Goal: Transaction & Acquisition: Purchase product/service

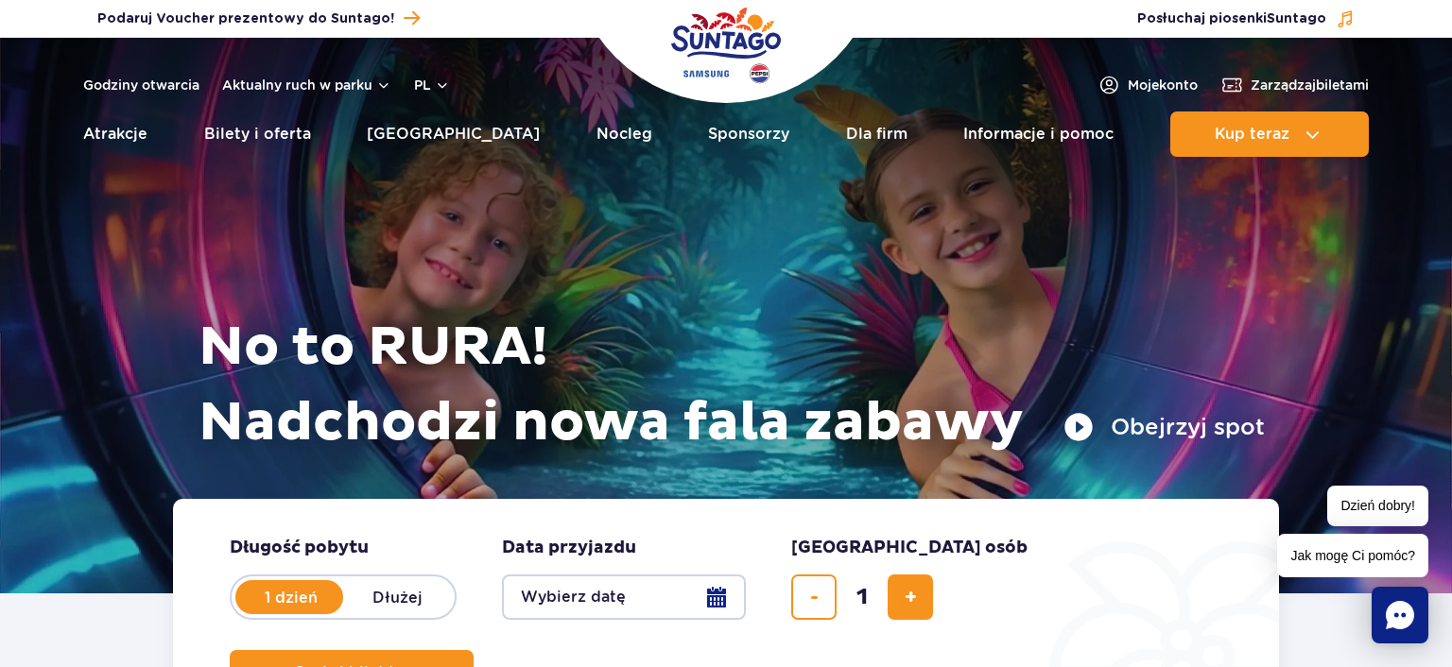
click at [1411, 624] on rect "Chat" at bounding box center [1400, 615] width 57 height 57
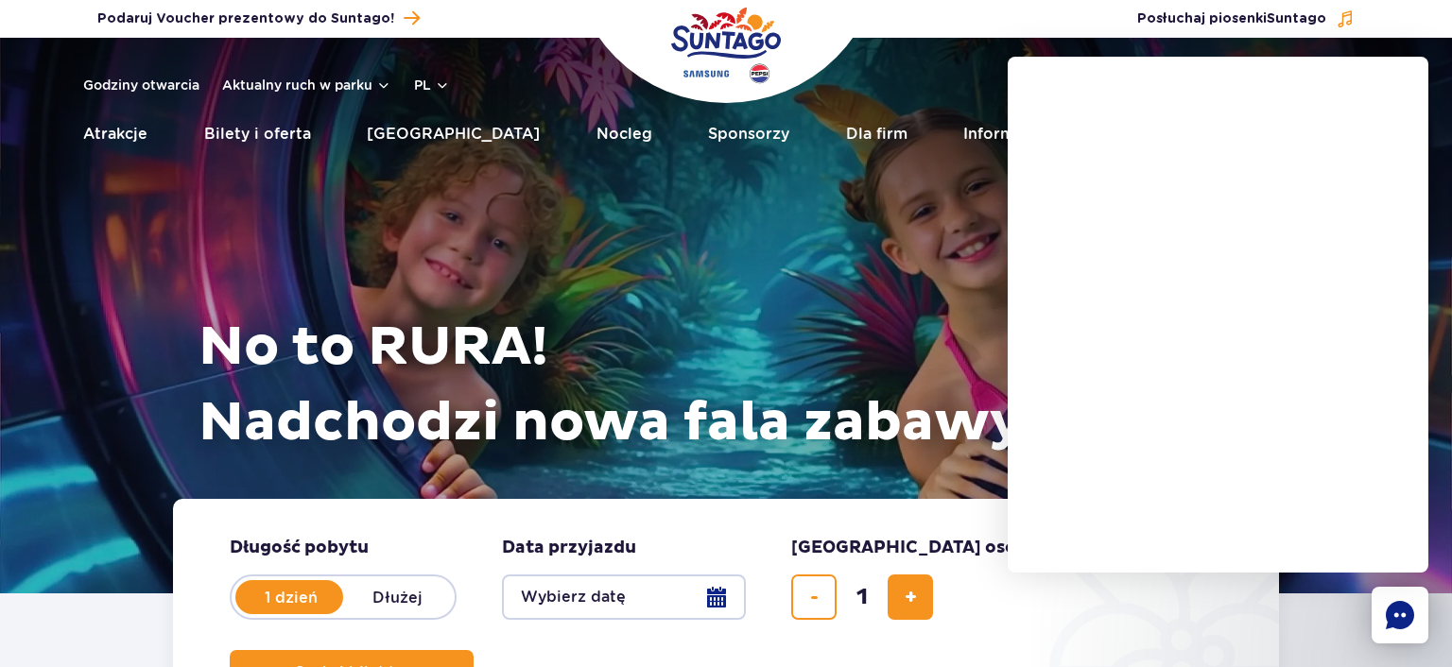
click at [962, 261] on div "No to RURA! Nadchodzi nowa fala zabawy Obejrzyj spot" at bounding box center [726, 292] width 1078 height 414
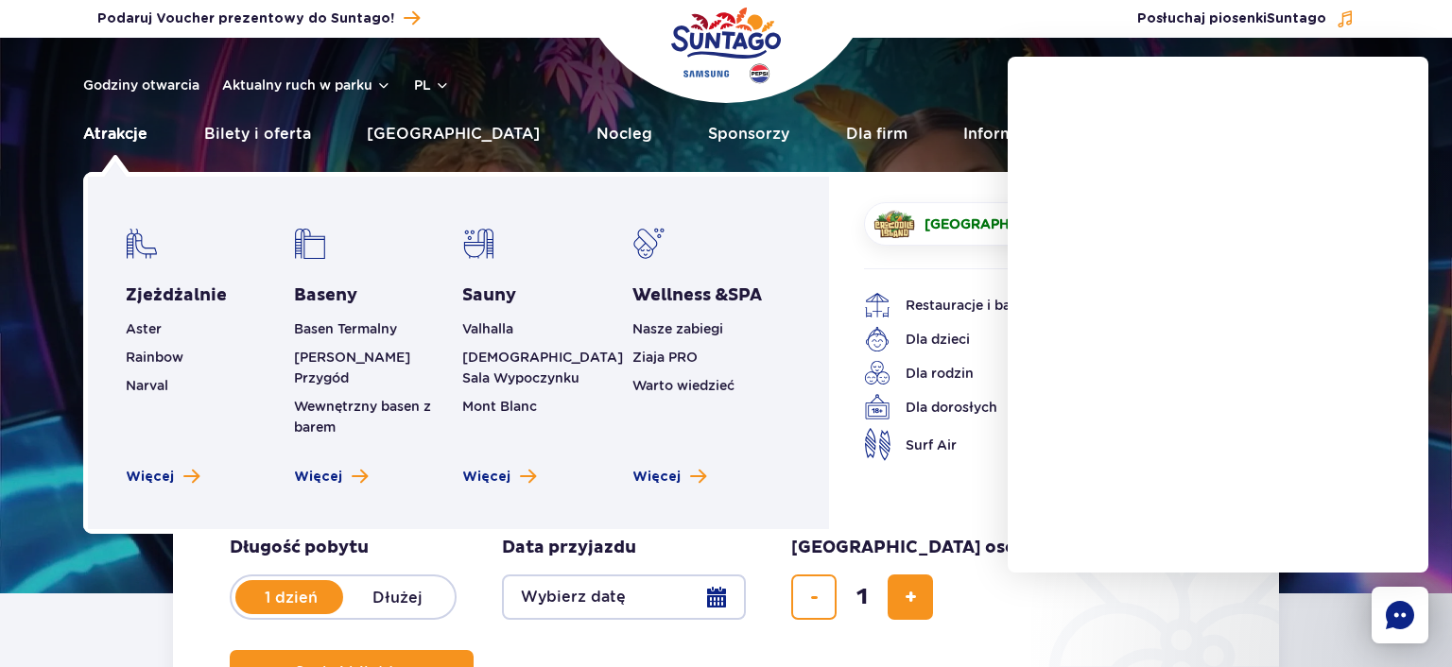
click at [112, 137] on link "Atrakcje" at bounding box center [115, 134] width 64 height 45
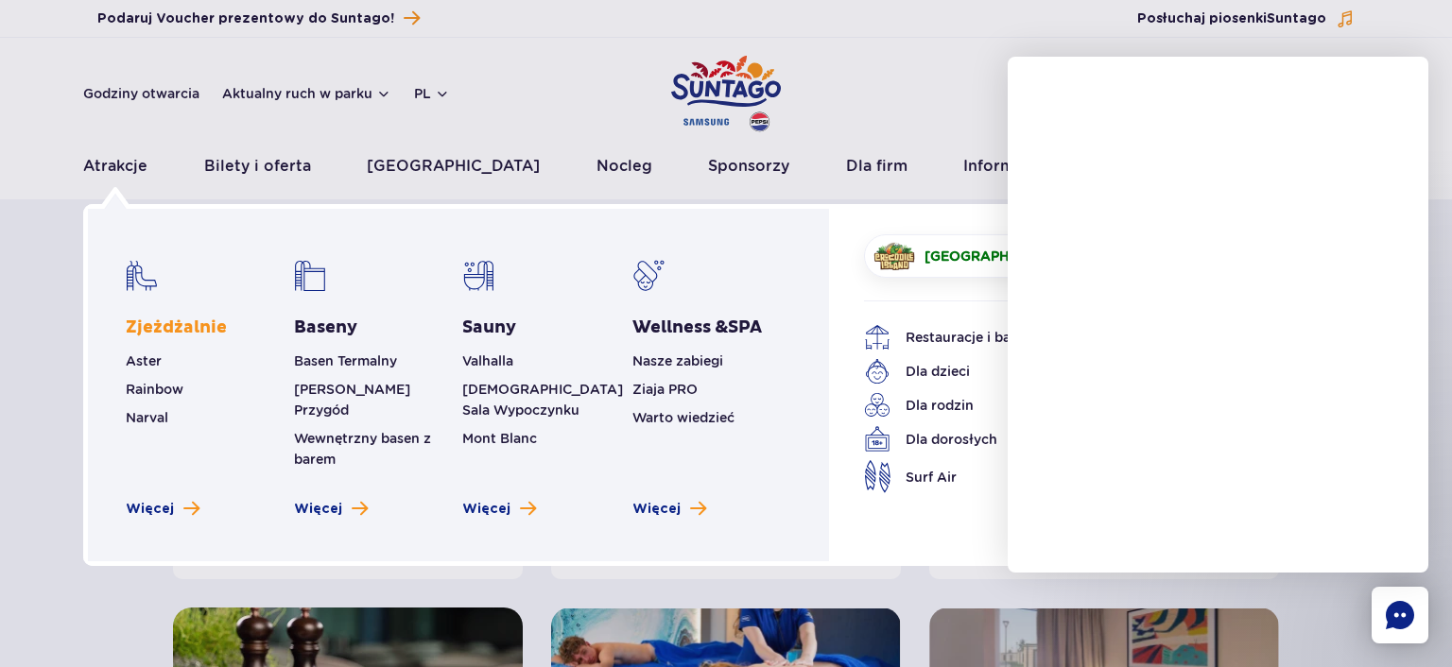
click at [161, 325] on link "Zjeżdżalnie" at bounding box center [176, 328] width 101 height 23
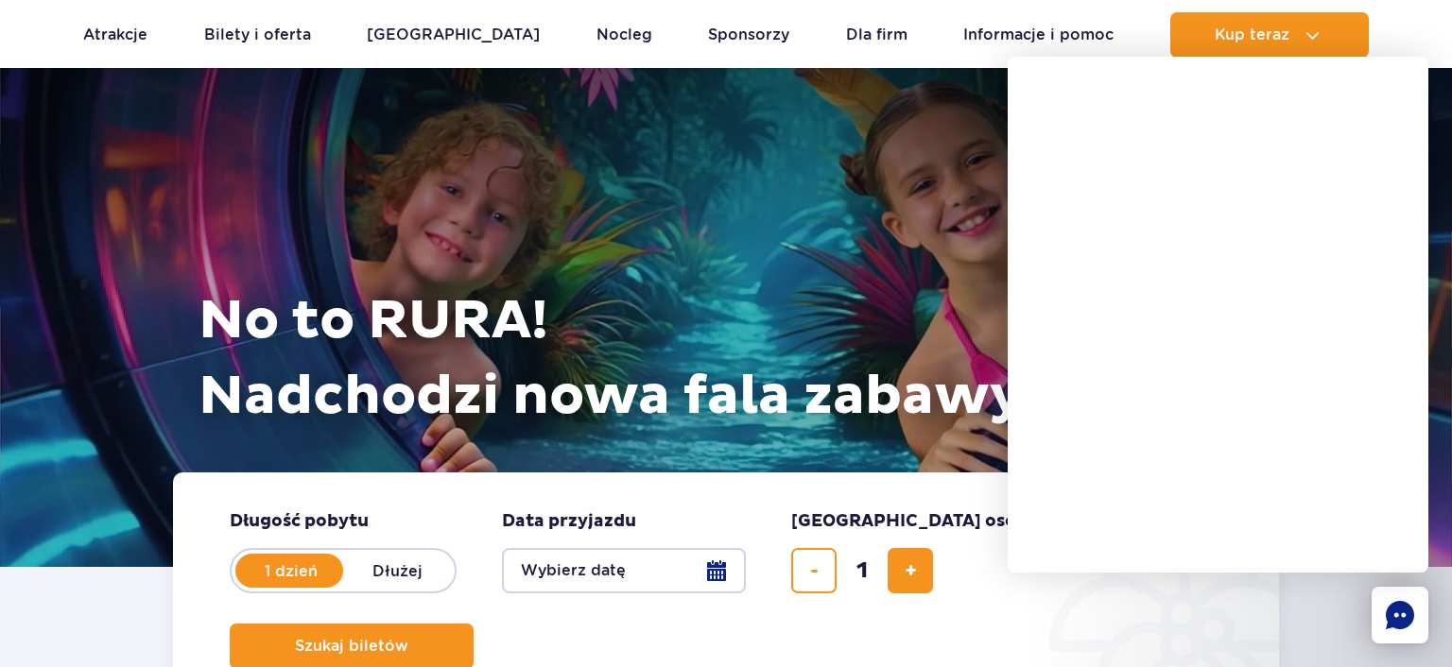
scroll to position [306, 0]
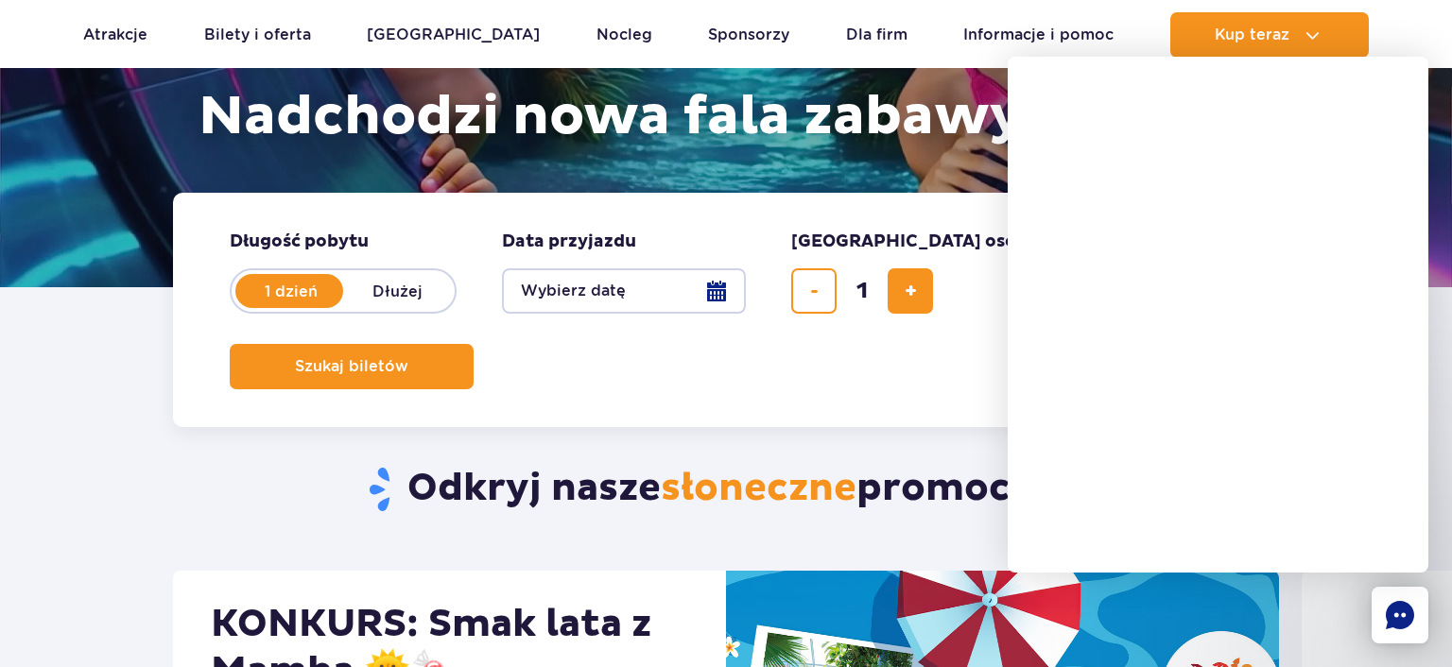
click at [717, 295] on button "Wybierz datę" at bounding box center [624, 290] width 244 height 45
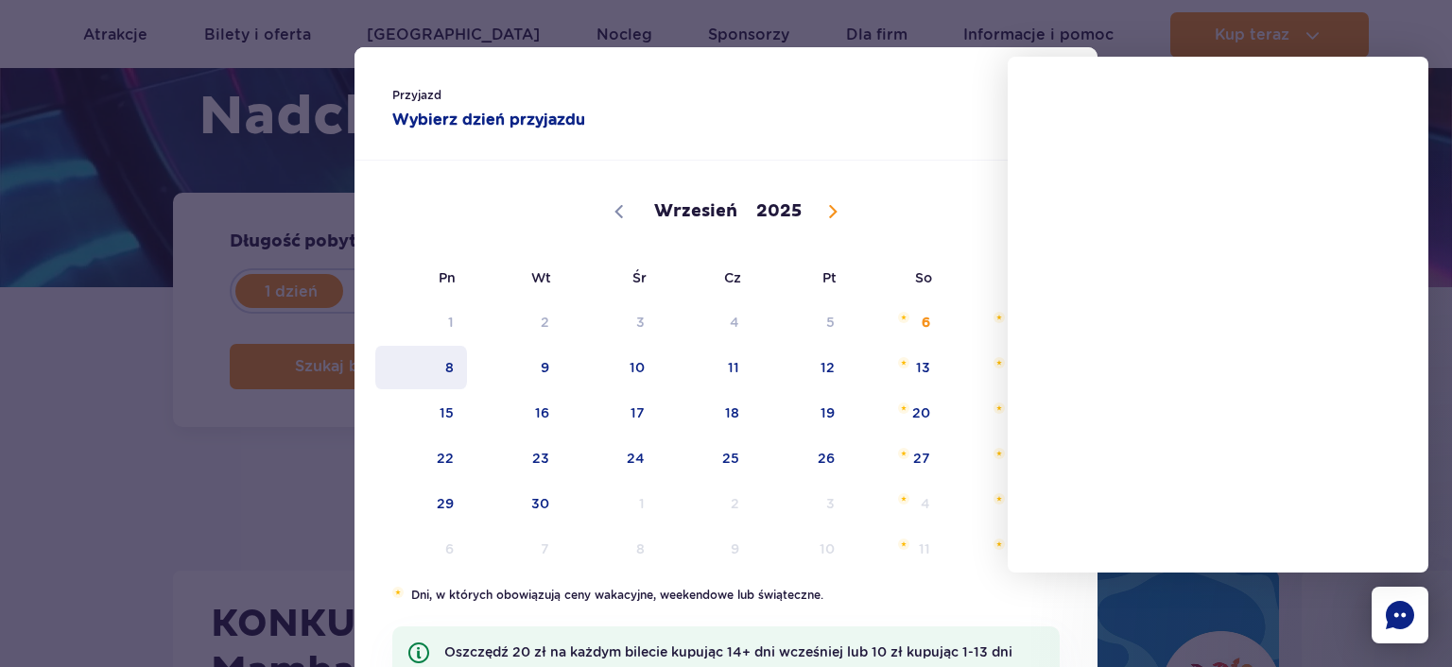
click at [453, 370] on span "8" at bounding box center [420, 367] width 95 height 43
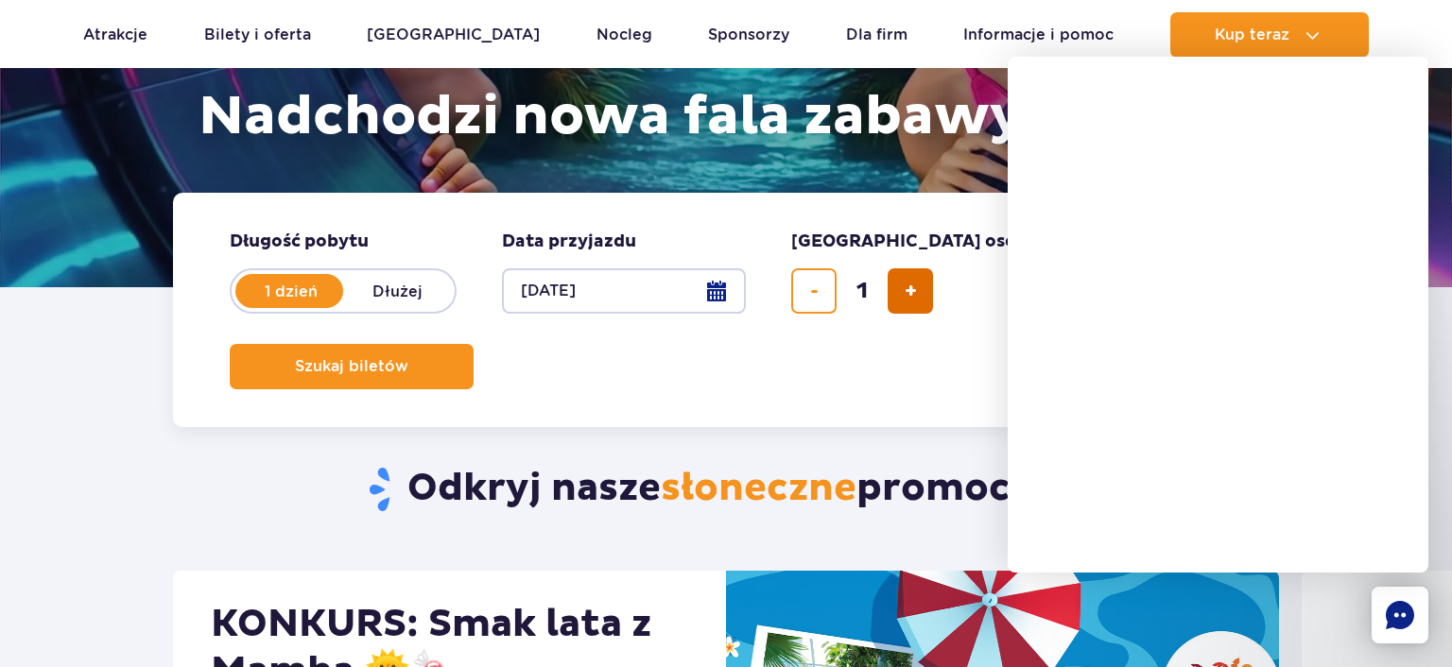
click at [913, 291] on span "dodaj bilet" at bounding box center [911, 291] width 12 height 0
type input "5"
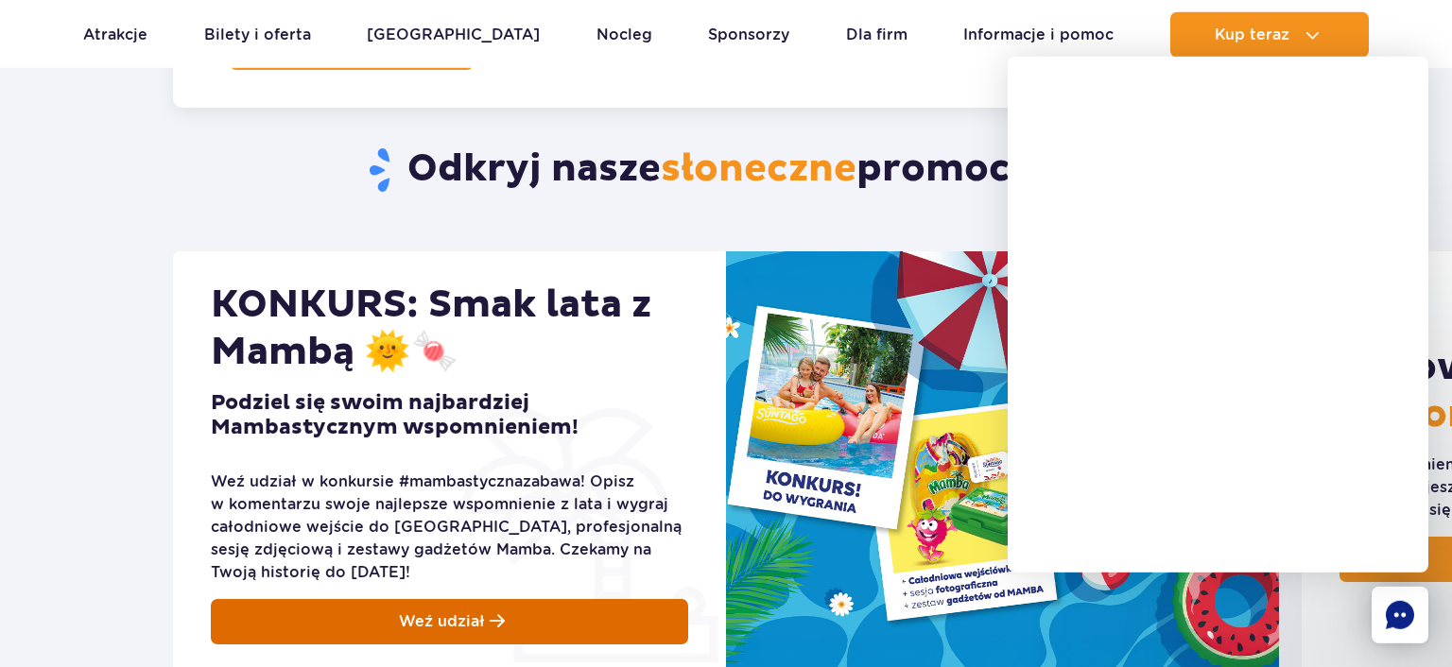
scroll to position [408, 0]
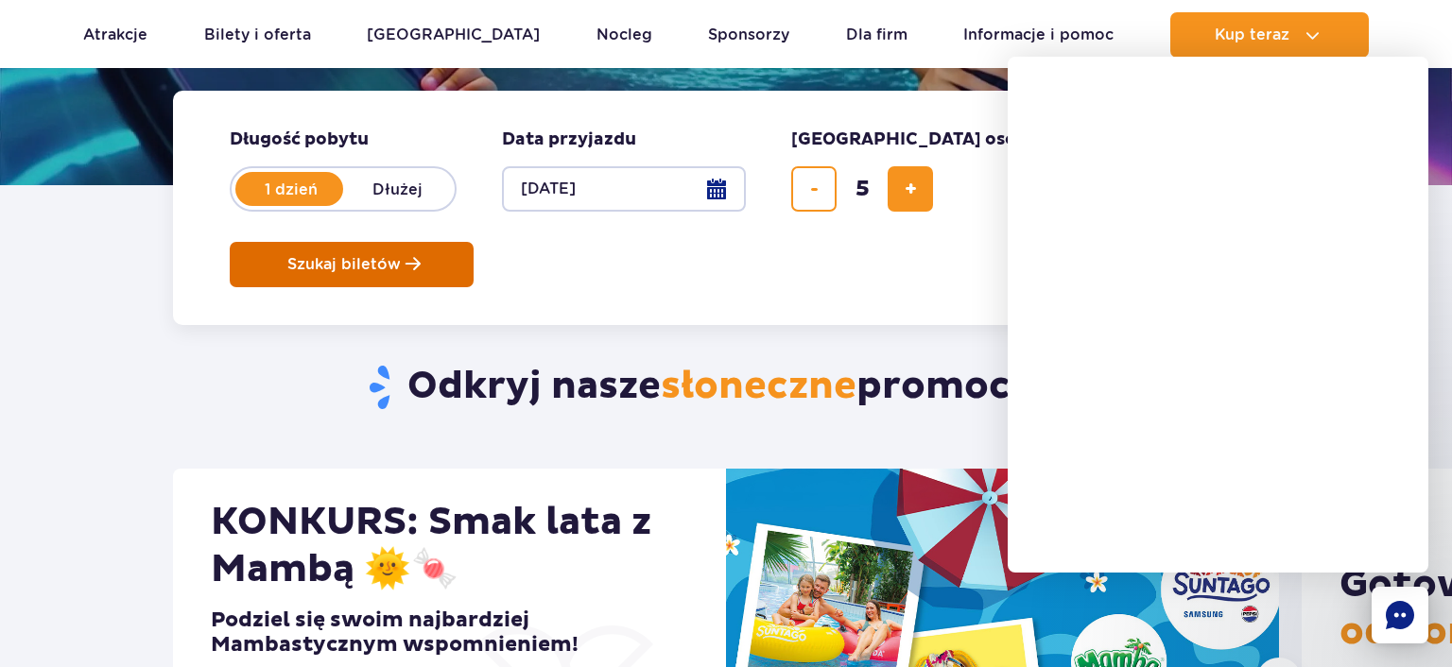
click at [474, 242] on button "Szukaj biletów" at bounding box center [352, 264] width 244 height 45
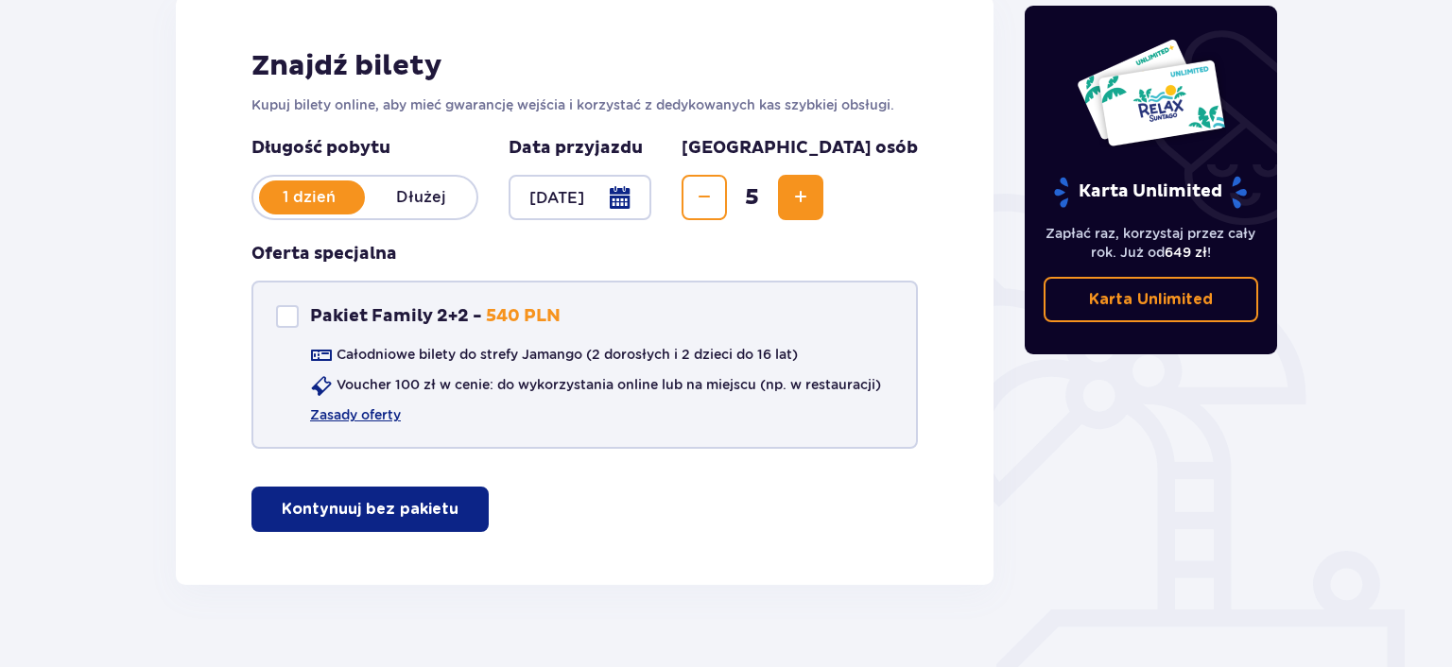
scroll to position [306, 0]
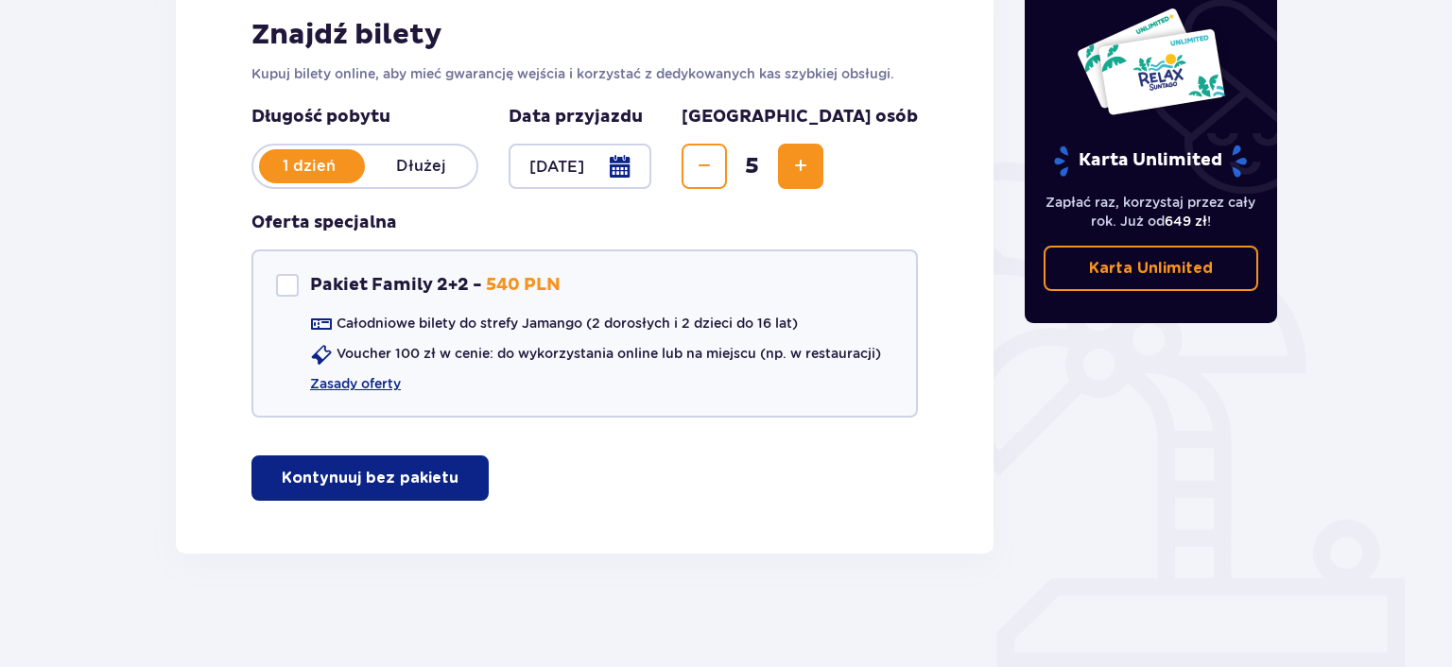
click at [389, 480] on p "Kontynuuj bez pakietu" at bounding box center [370, 478] width 177 height 21
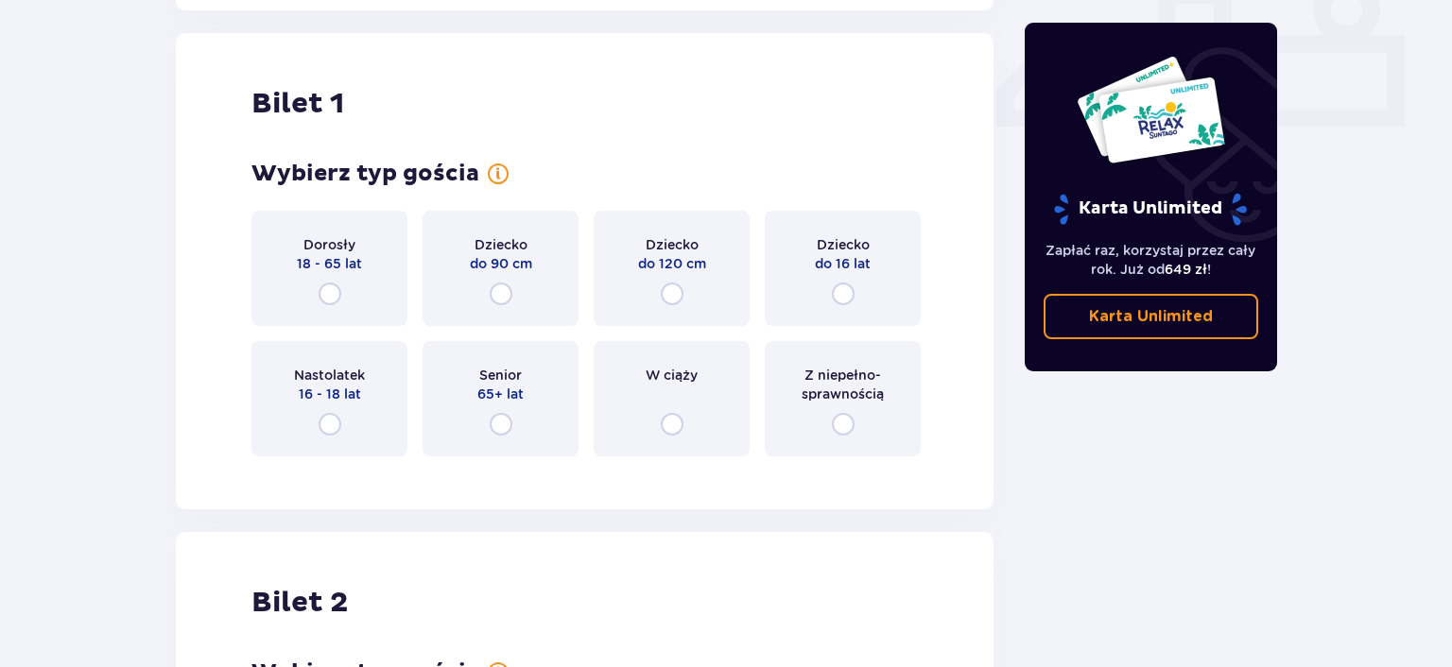
scroll to position [860, 0]
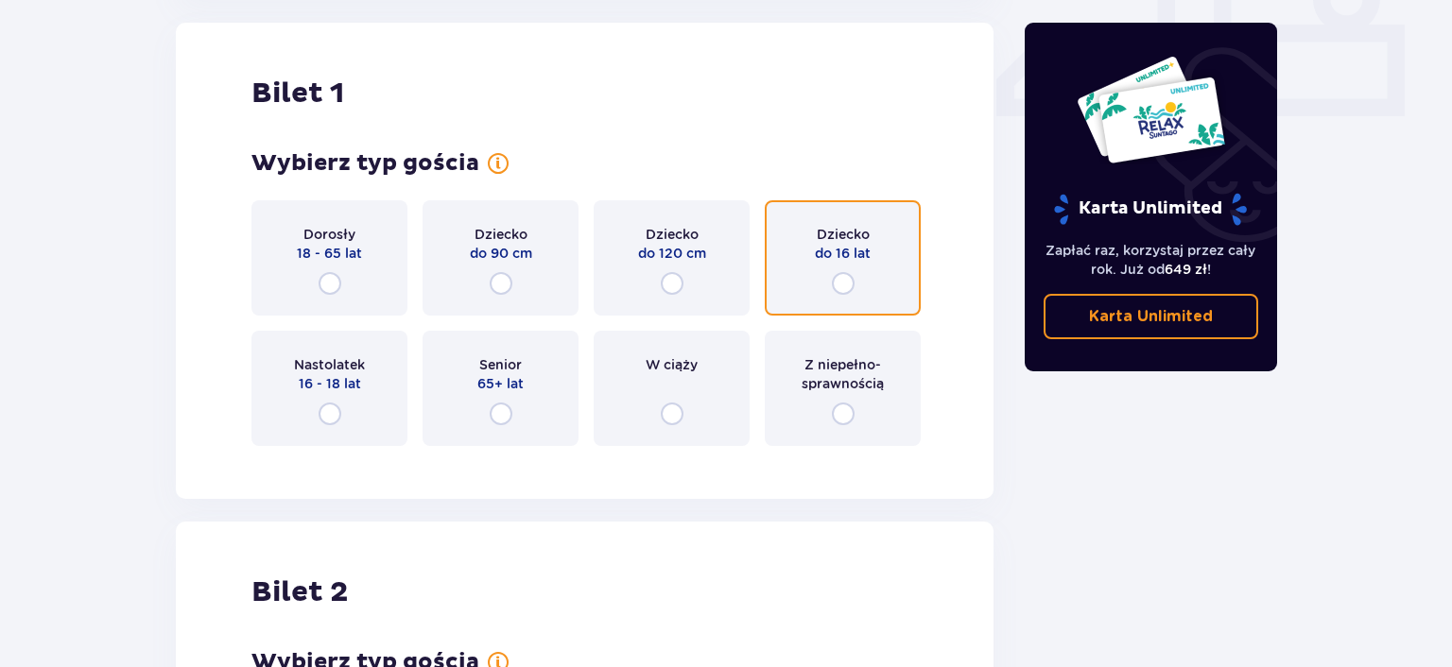
click at [842, 284] on input "radio" at bounding box center [843, 283] width 23 height 23
radio input "true"
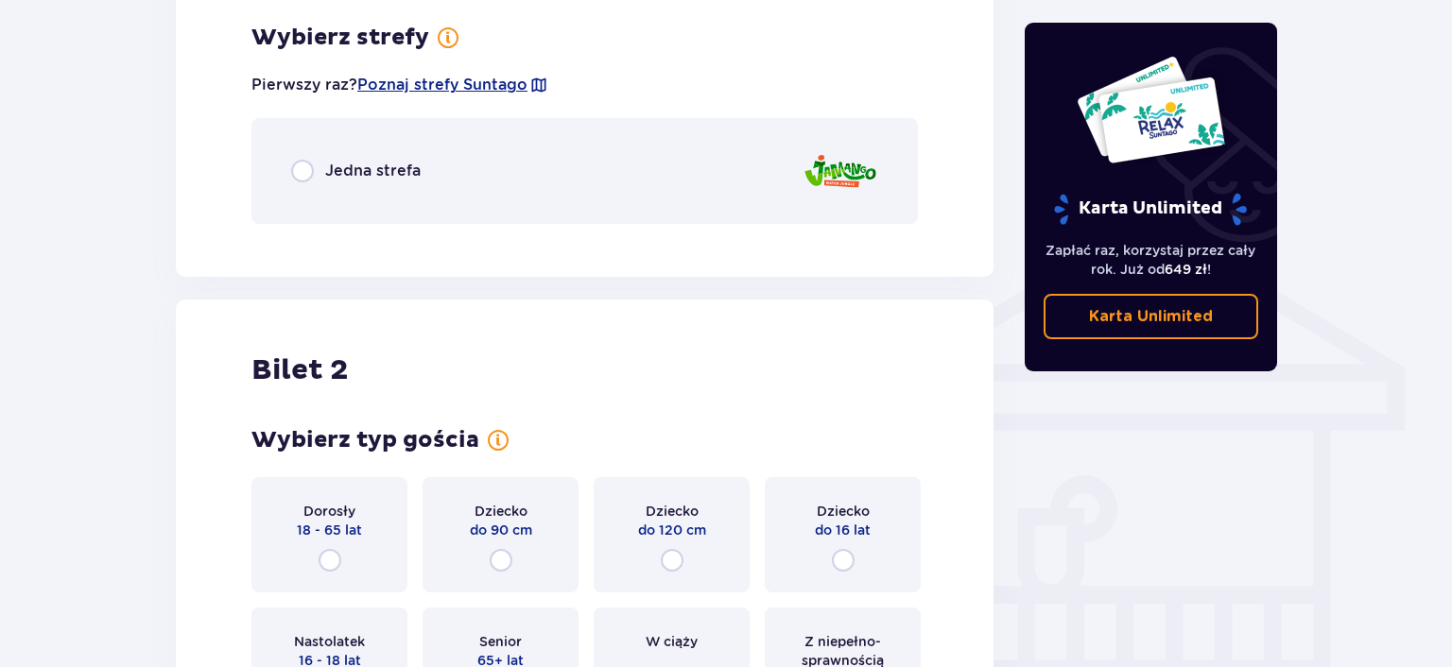
scroll to position [1322, 0]
click at [290, 166] on div "Jedna strefa" at bounding box center [584, 170] width 666 height 106
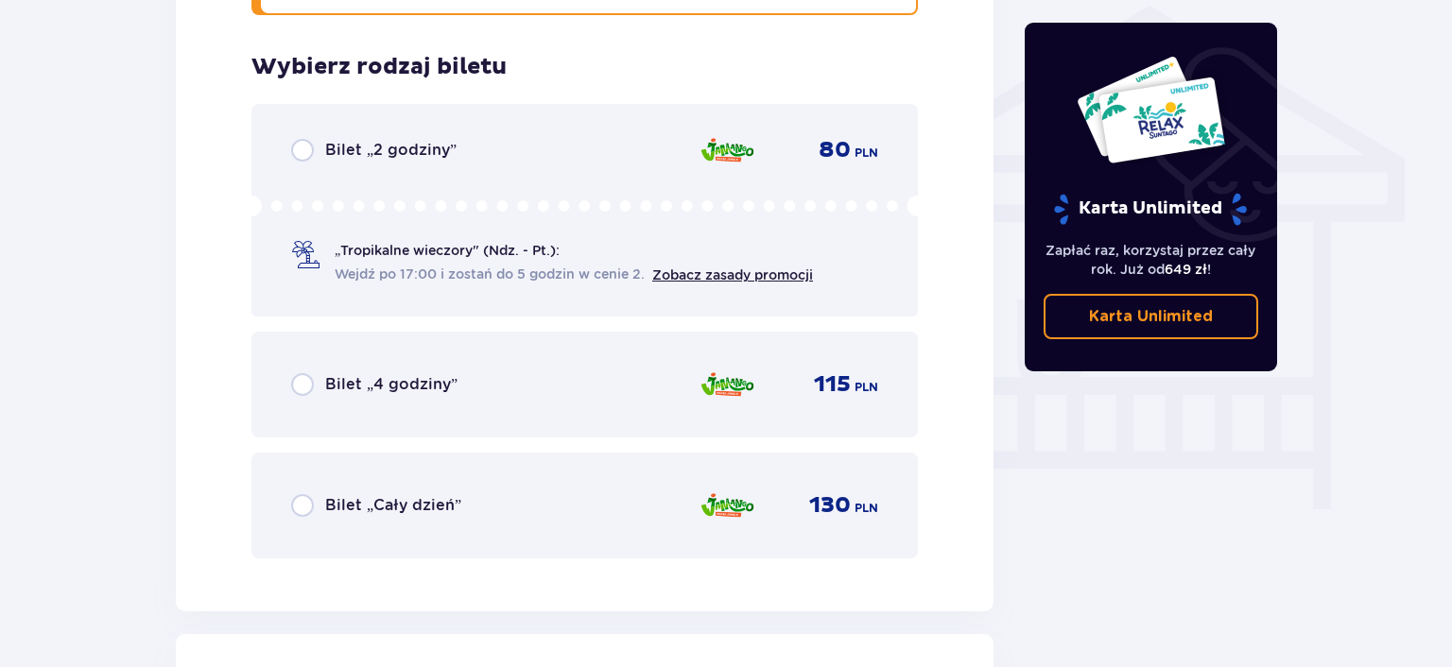
scroll to position [1560, 0]
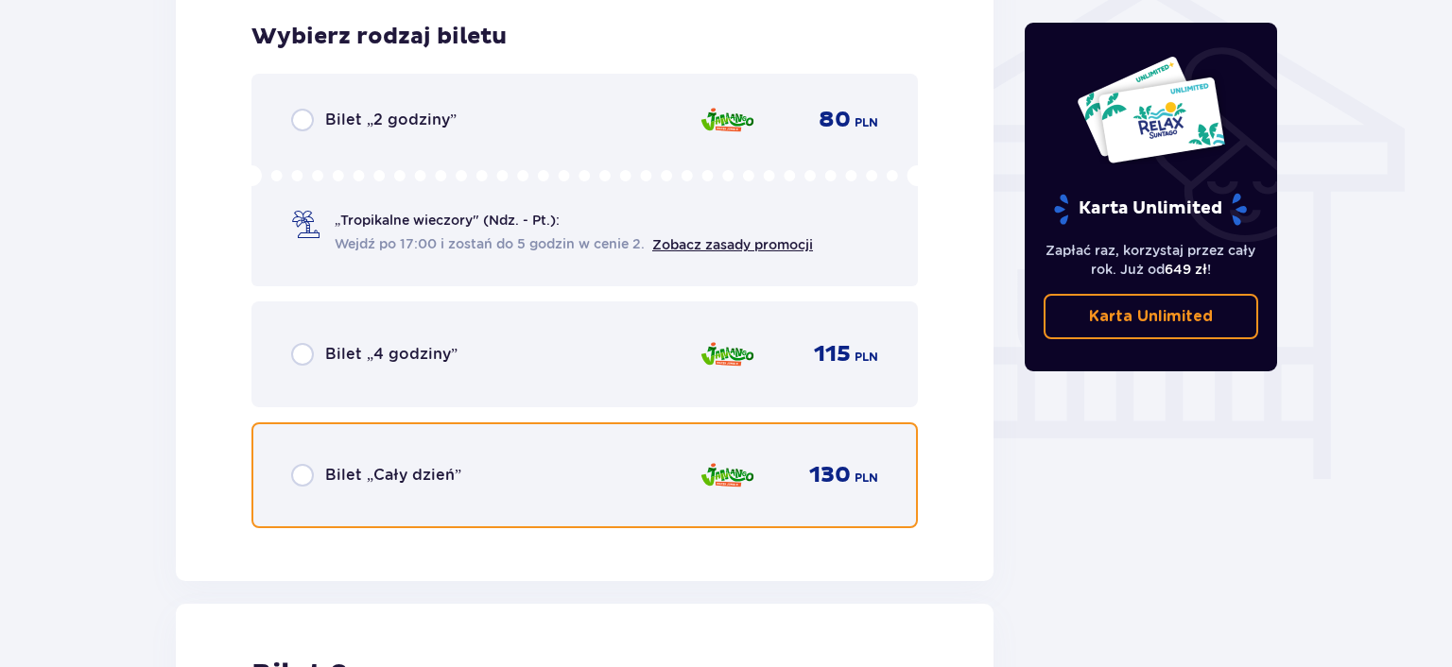
click at [305, 474] on input "radio" at bounding box center [302, 475] width 23 height 23
radio input "true"
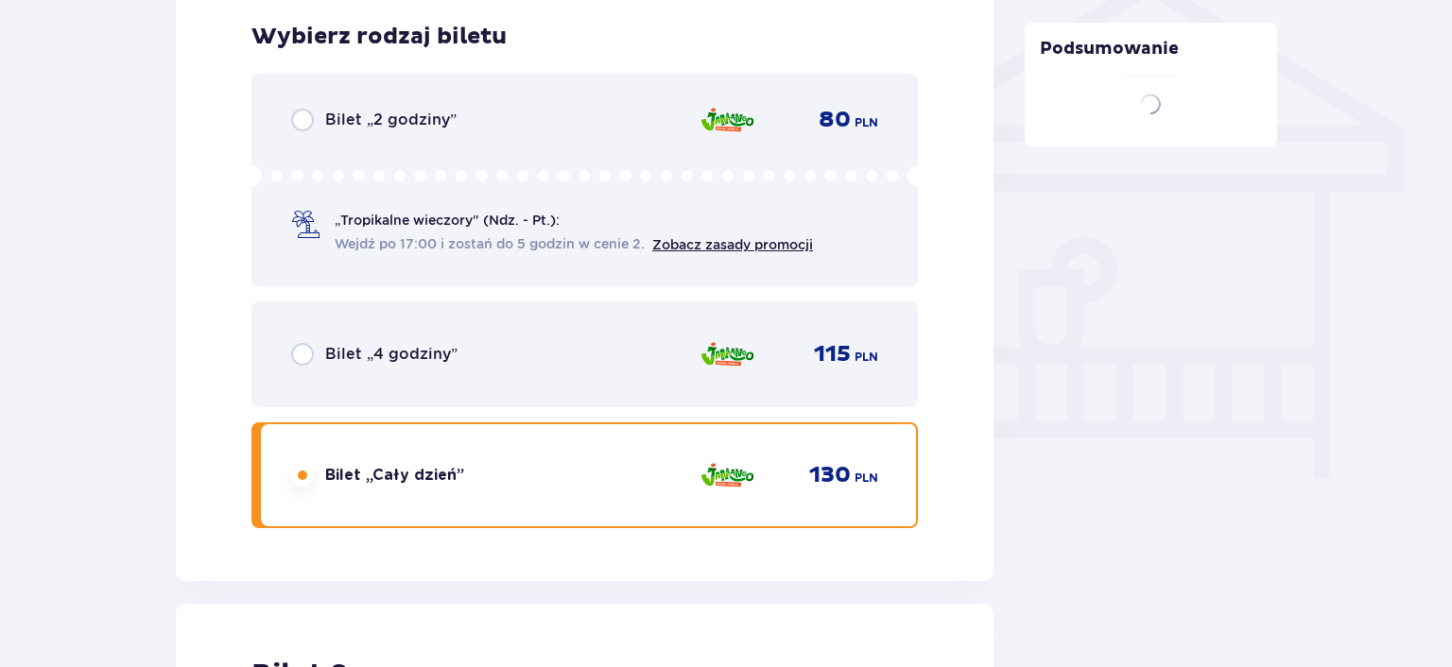
scroll to position [2141, 0]
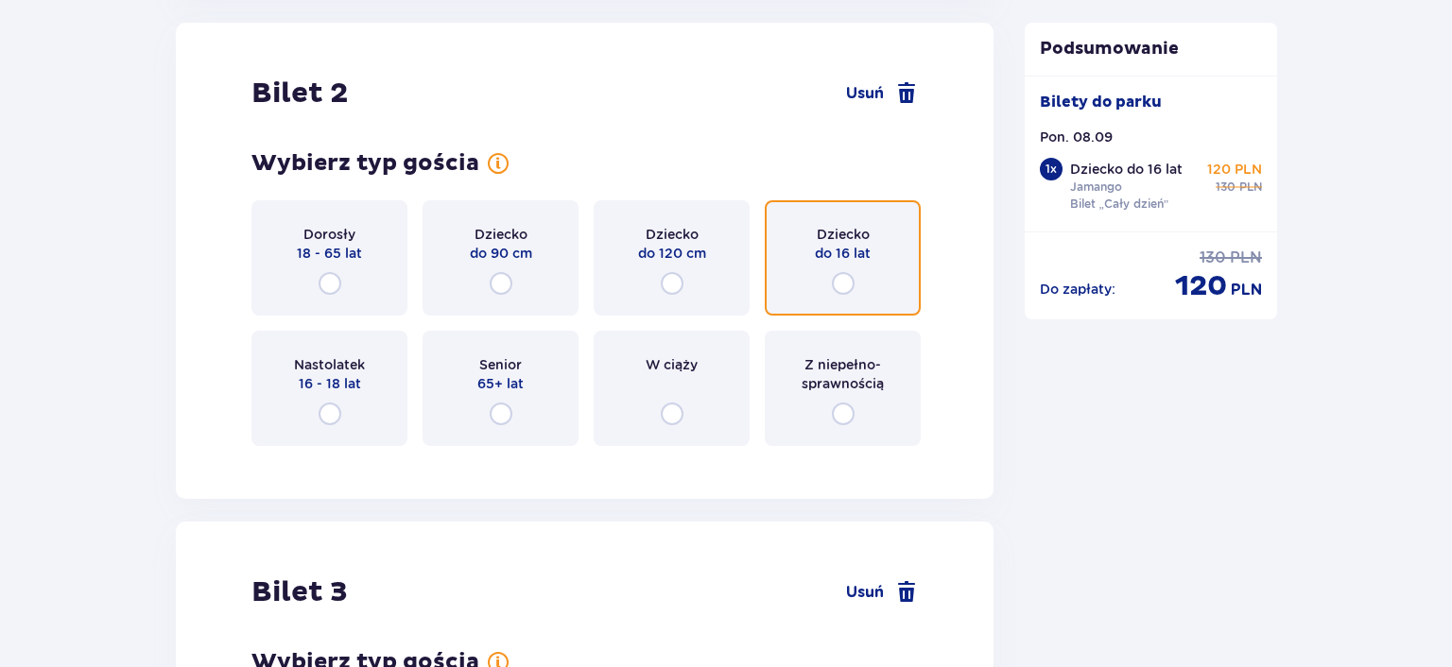
click at [846, 285] on input "radio" at bounding box center [843, 283] width 23 height 23
radio input "true"
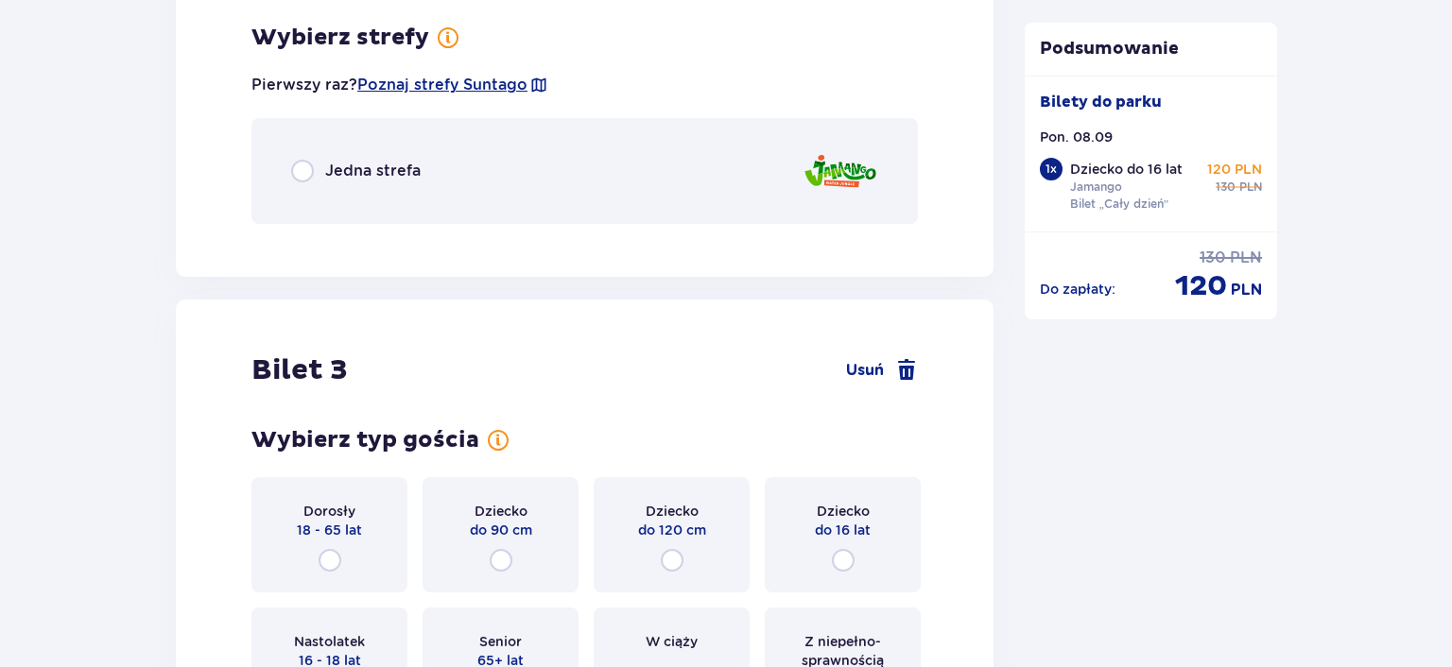
scroll to position [2602, 0]
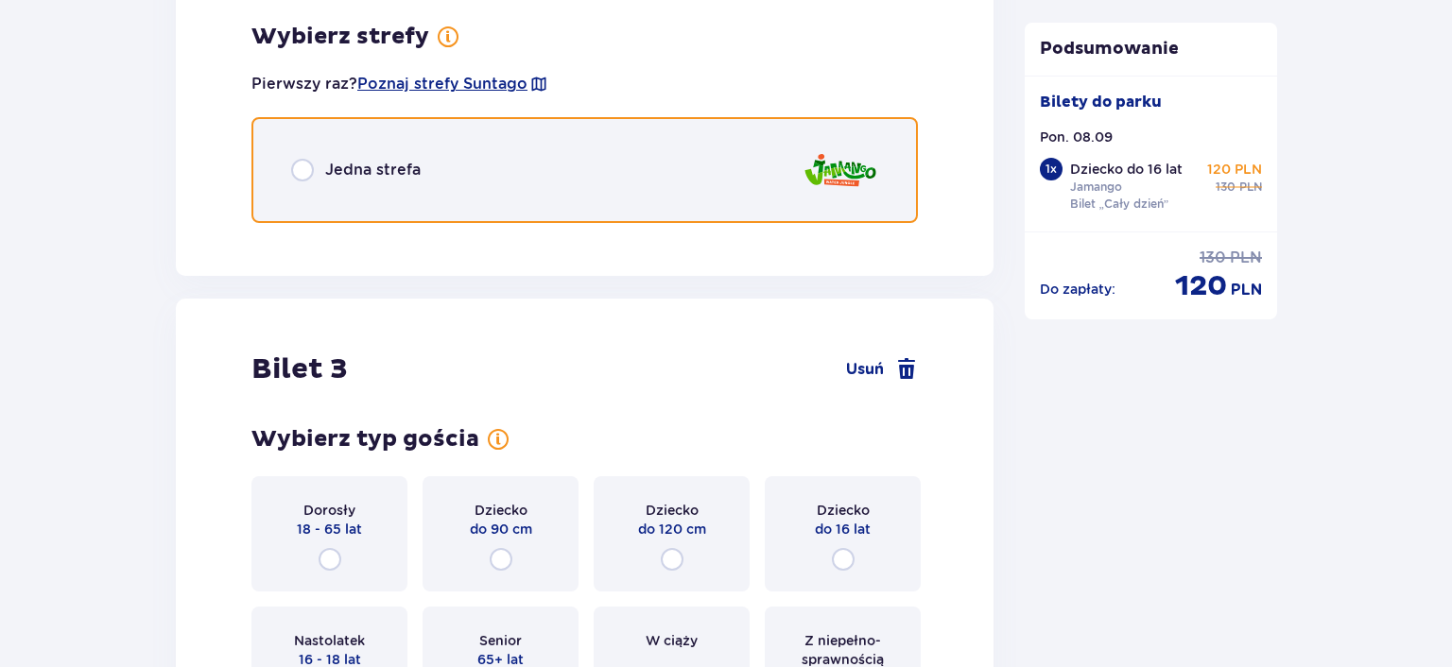
click at [305, 165] on input "radio" at bounding box center [302, 170] width 23 height 23
radio input "true"
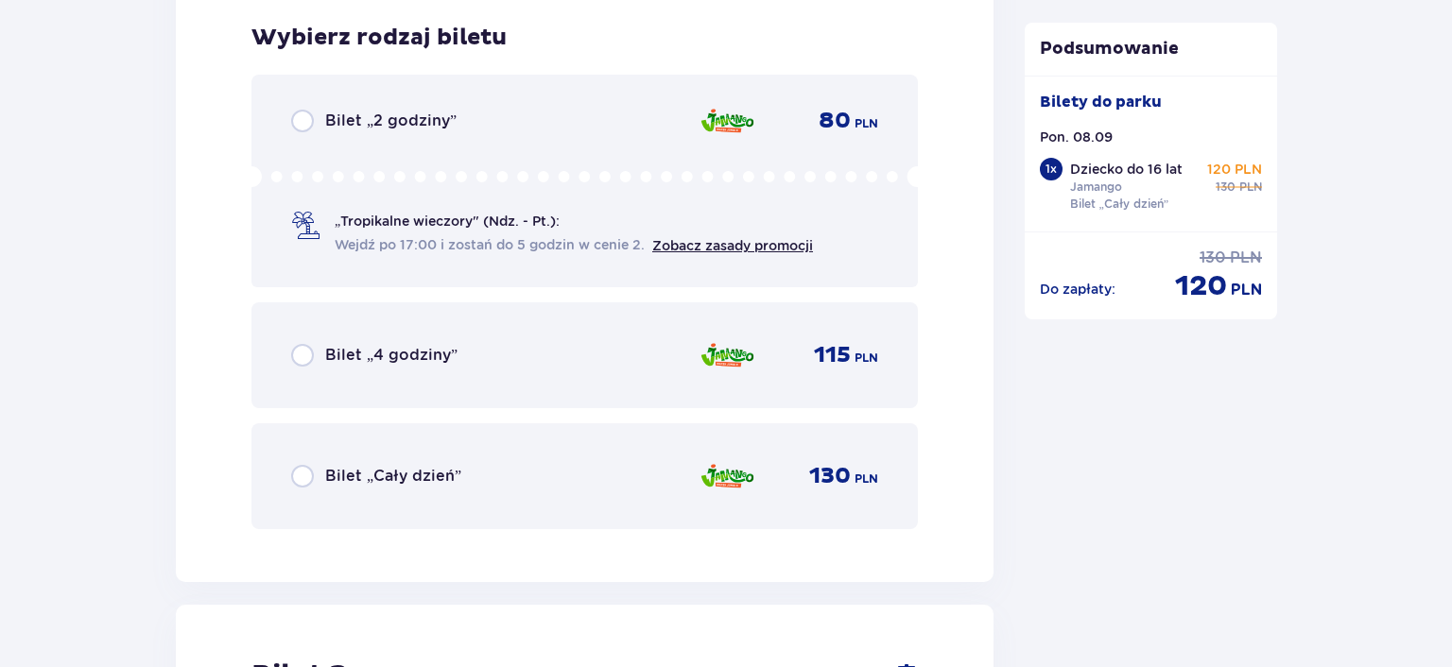
scroll to position [2841, 0]
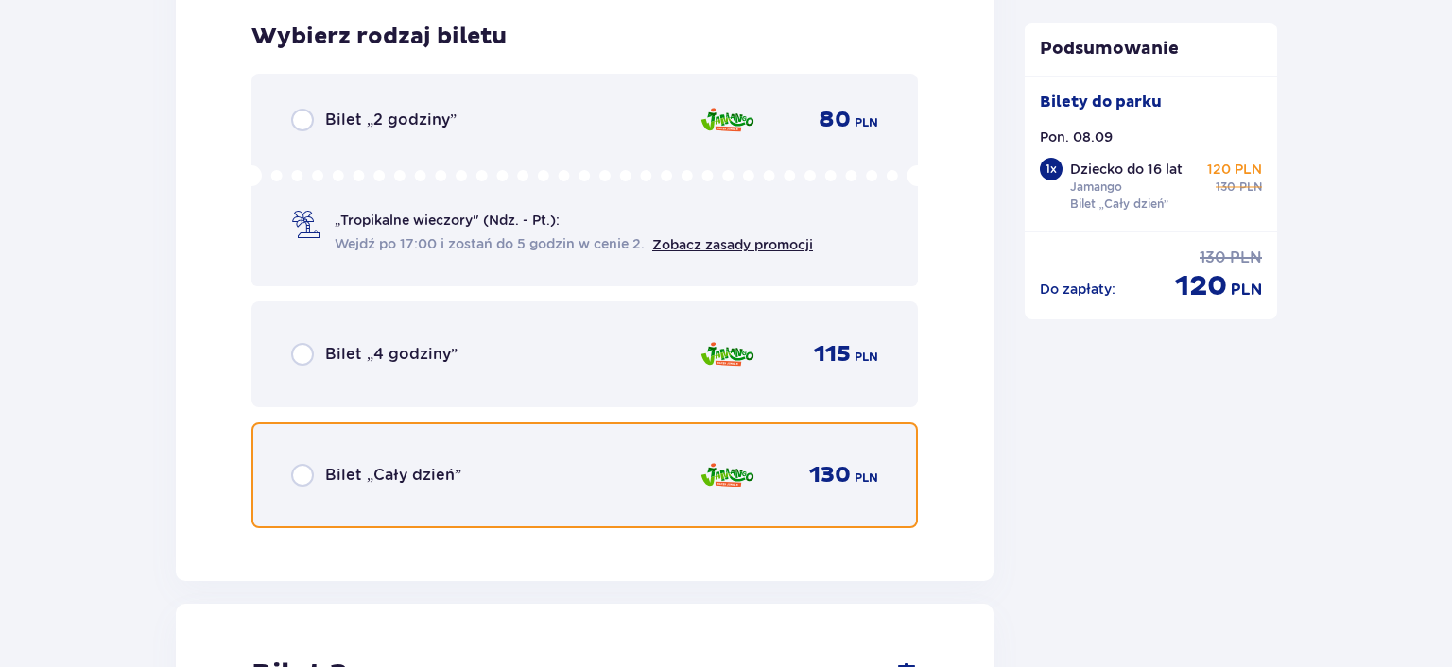
click at [303, 473] on input "radio" at bounding box center [302, 475] width 23 height 23
radio input "true"
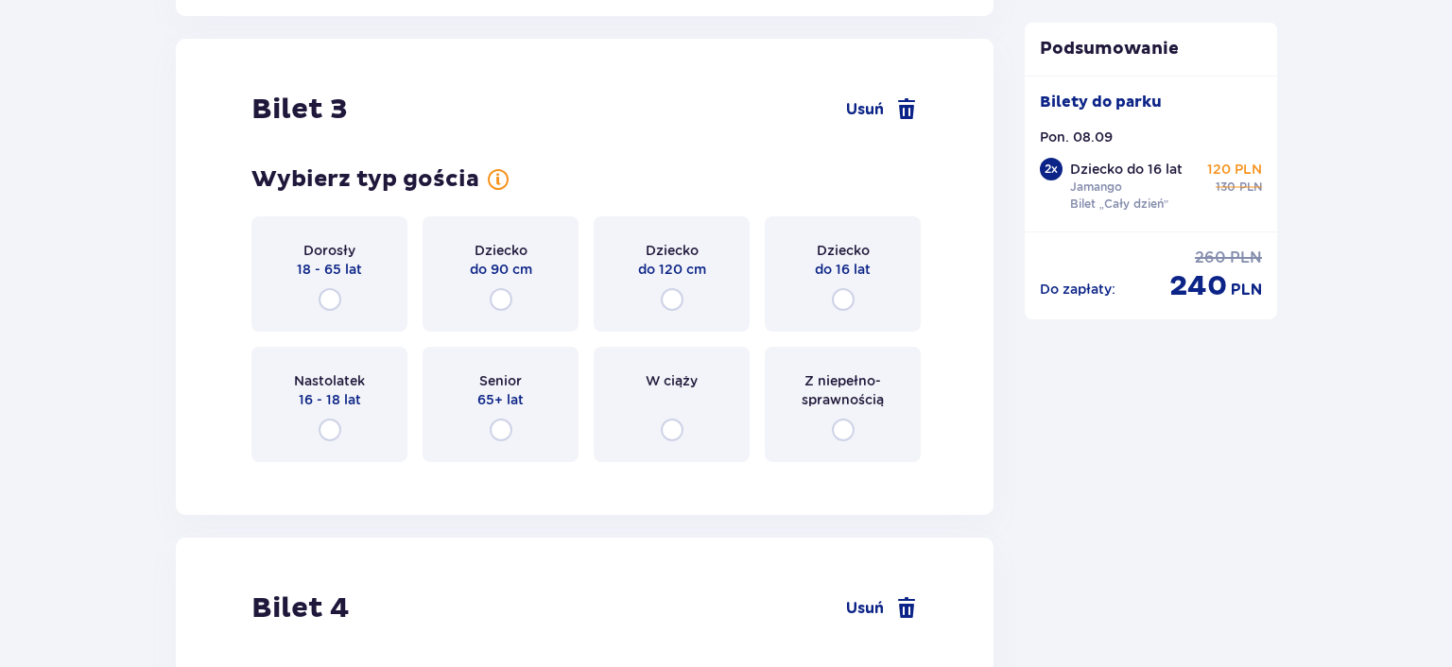
scroll to position [3422, 0]
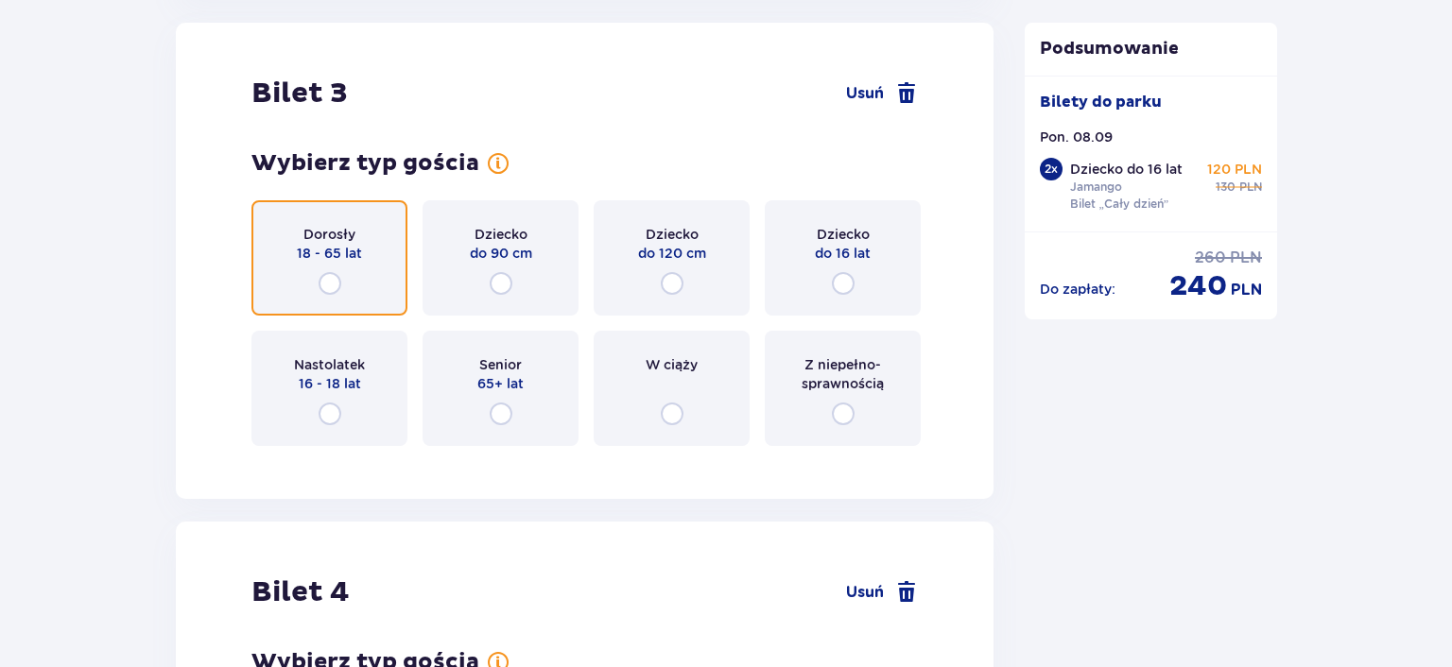
click at [331, 281] on input "radio" at bounding box center [330, 283] width 23 height 23
radio input "true"
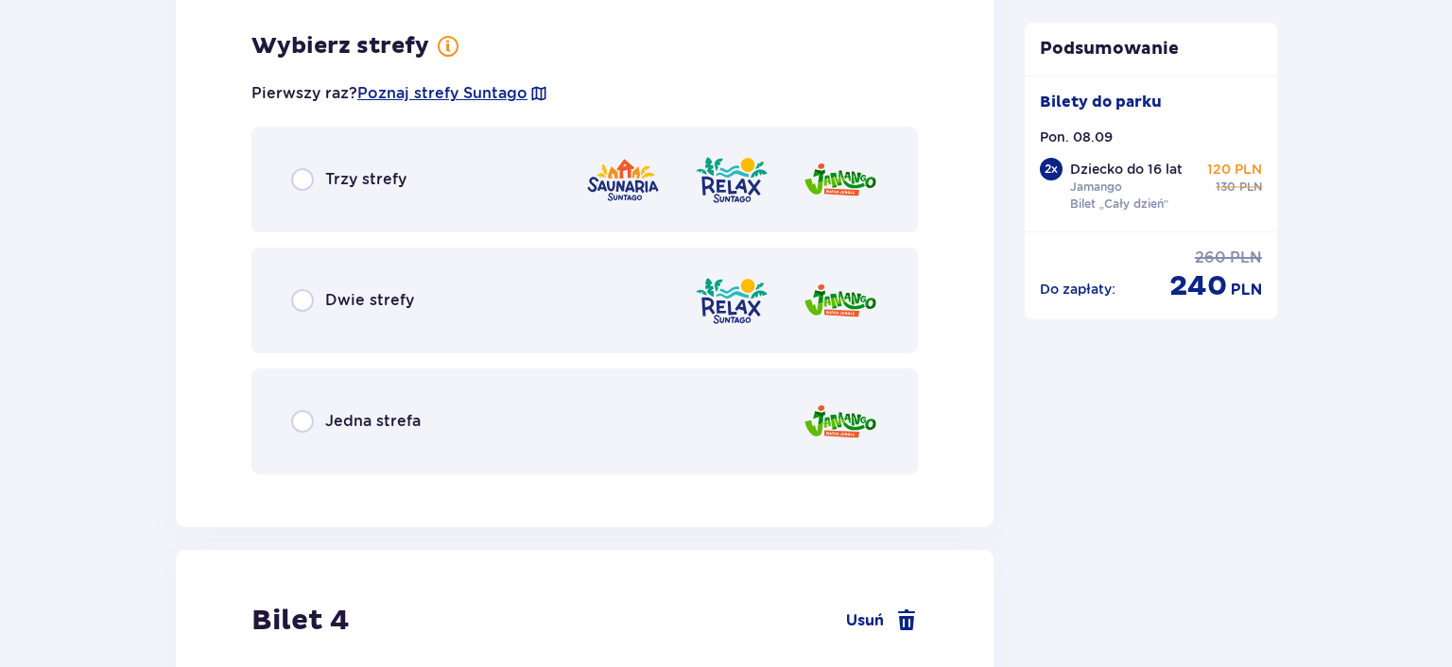
scroll to position [3883, 0]
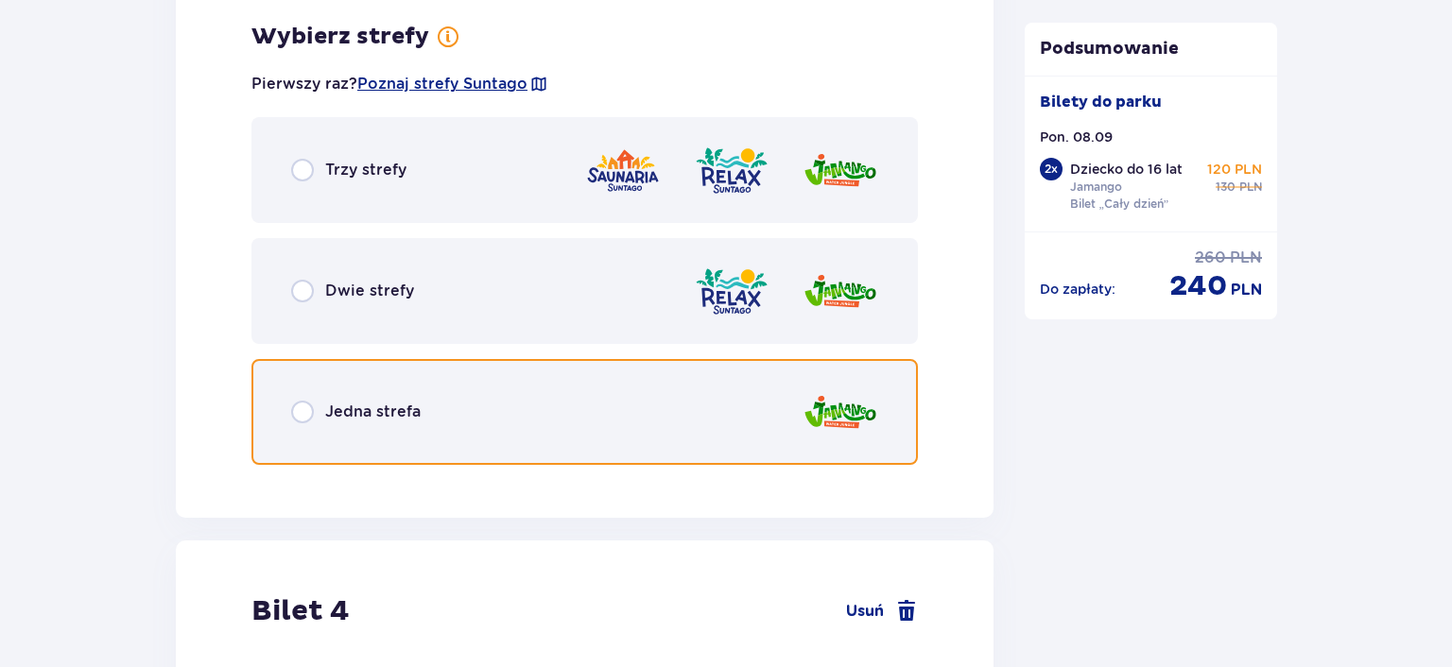
click at [302, 410] on input "radio" at bounding box center [302, 412] width 23 height 23
radio input "true"
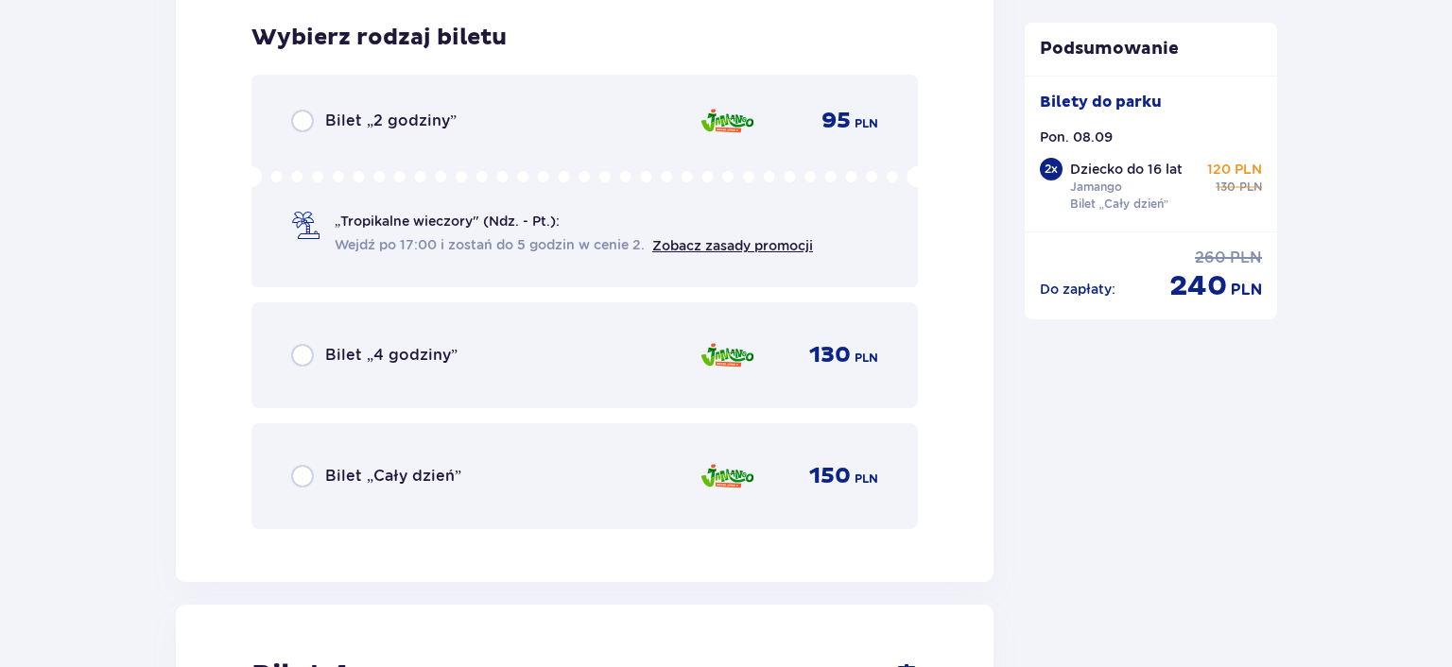
scroll to position [4363, 0]
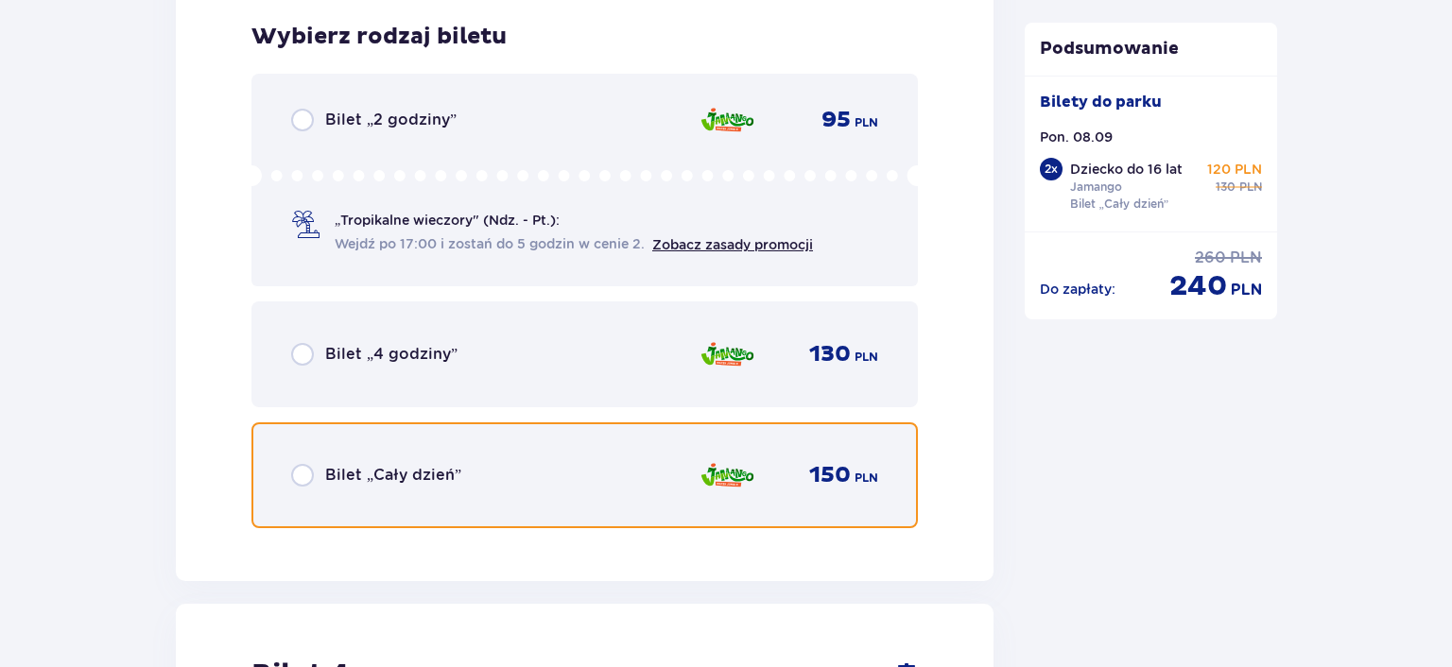
click at [294, 470] on input "radio" at bounding box center [302, 475] width 23 height 23
radio input "true"
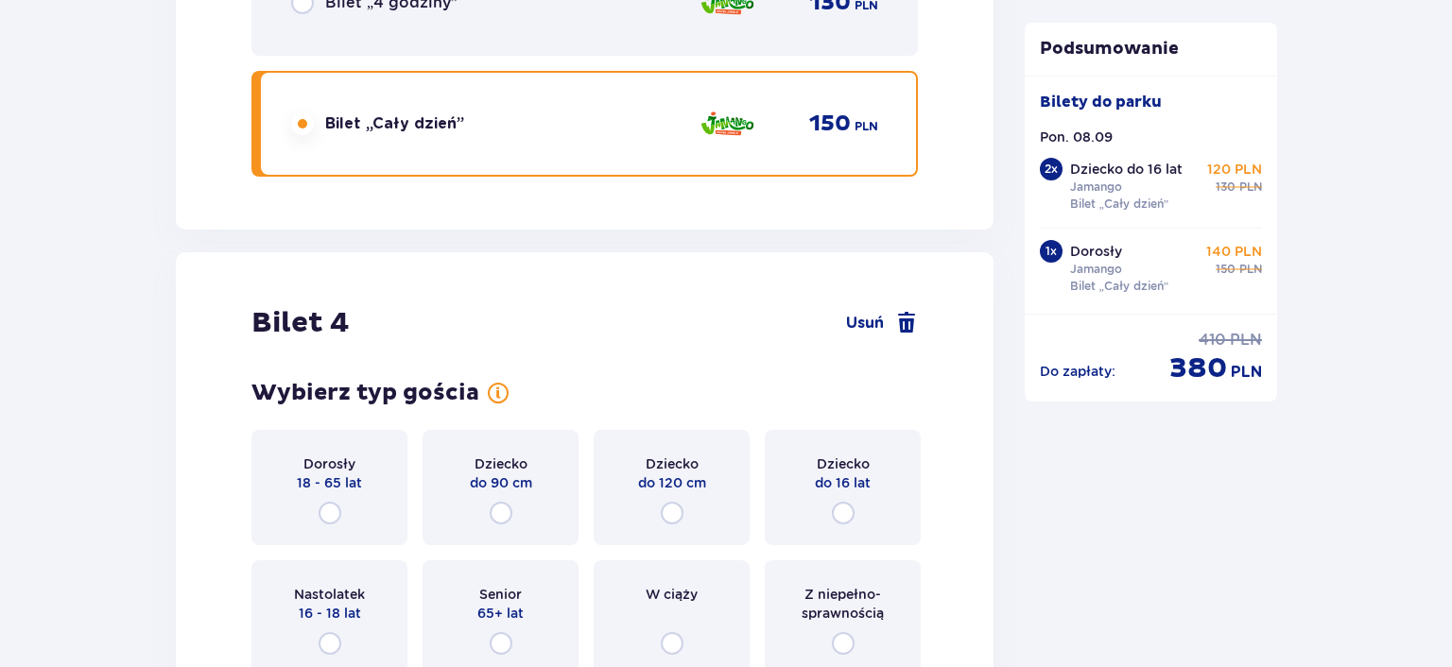
scroll to position [4945, 0]
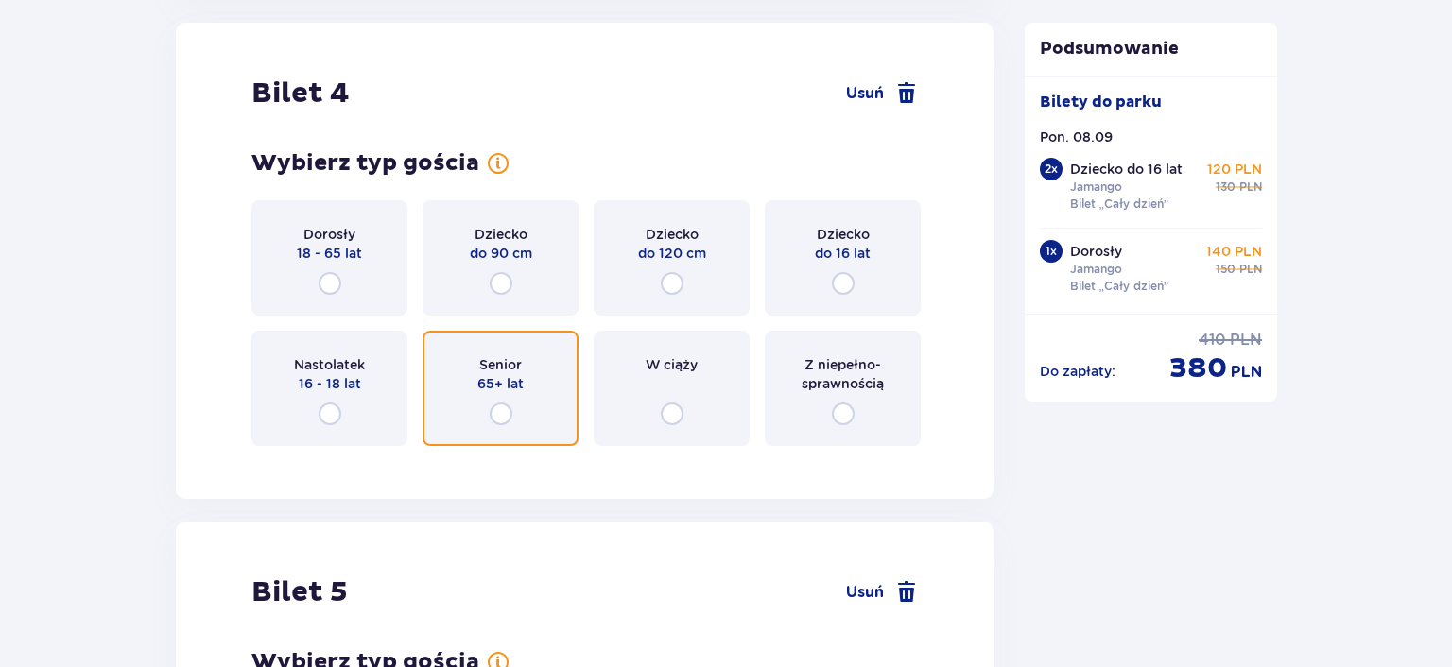
click at [494, 423] on input "radio" at bounding box center [501, 414] width 23 height 23
radio input "true"
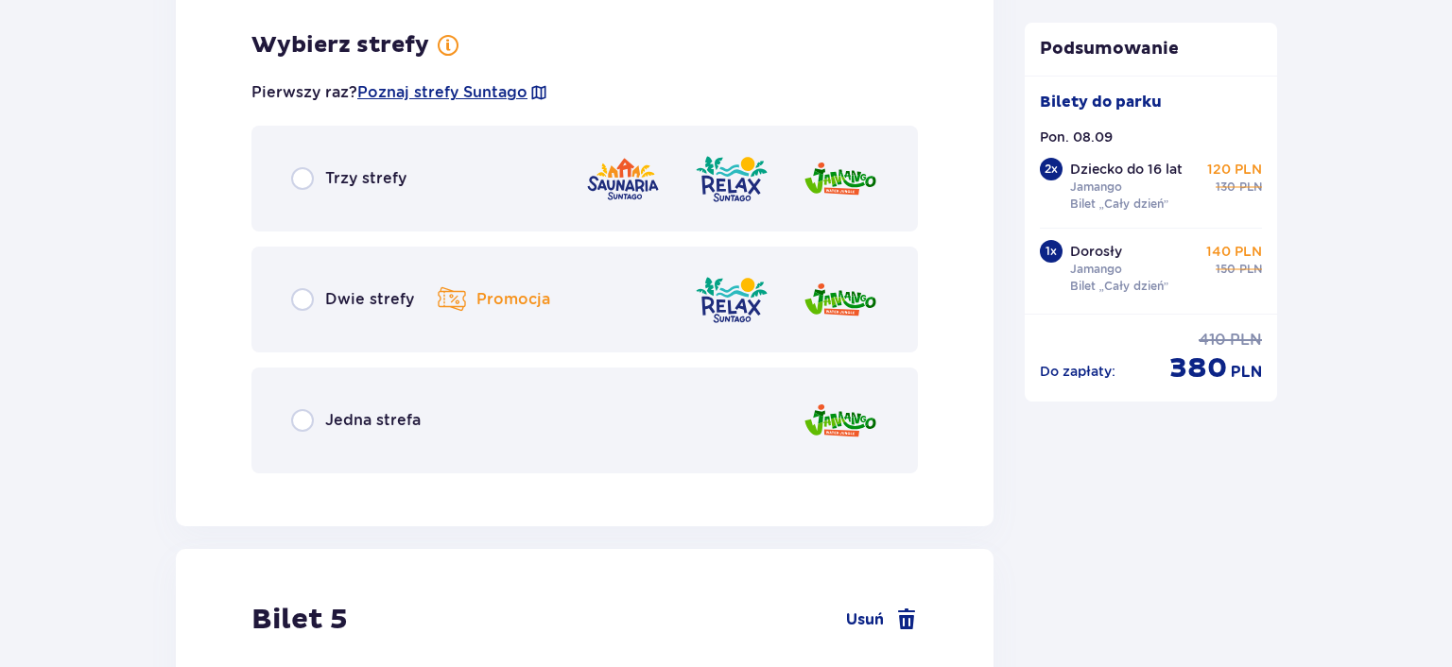
scroll to position [5406, 0]
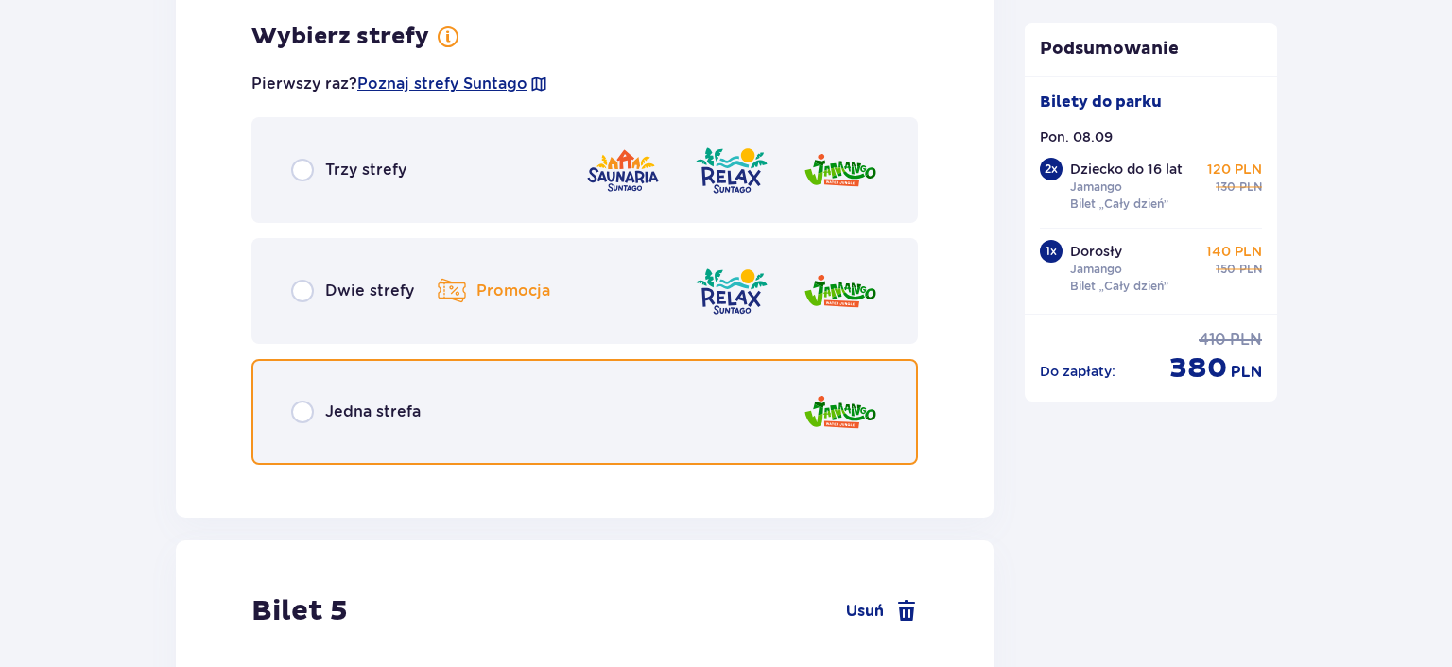
click at [299, 412] on input "radio" at bounding box center [302, 412] width 23 height 23
radio input "true"
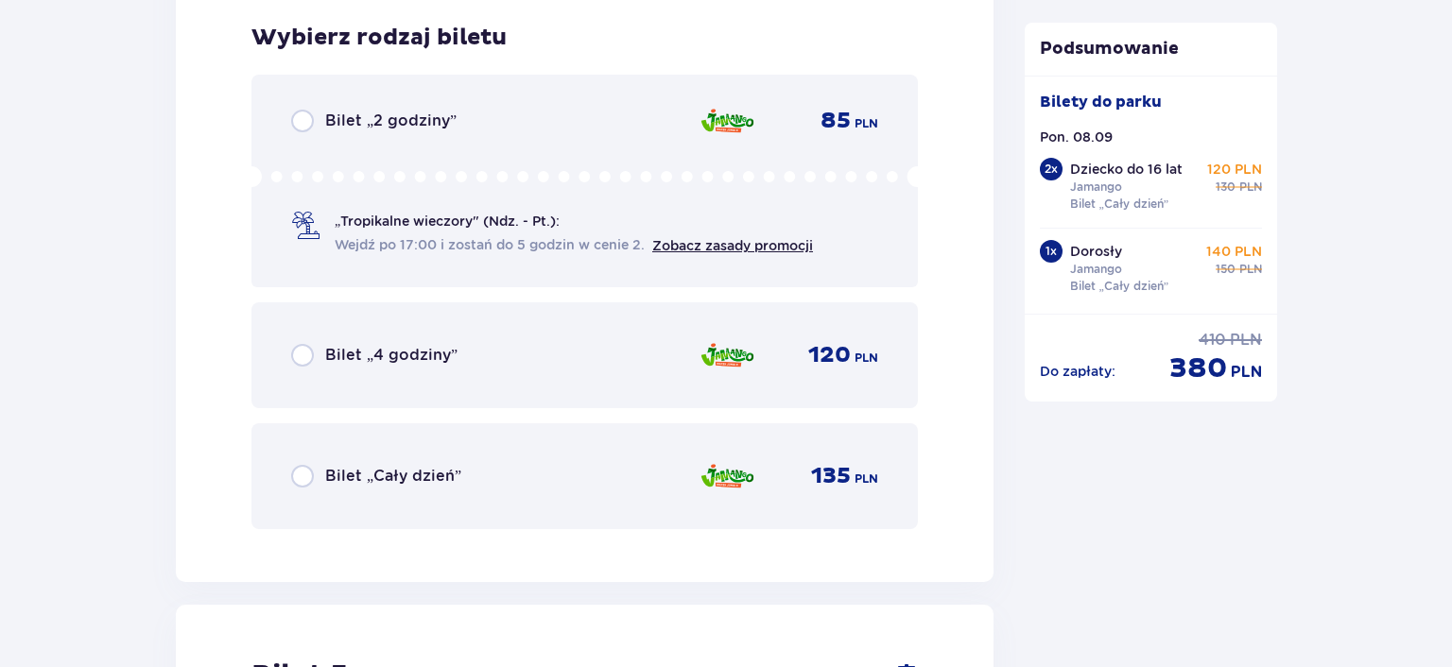
scroll to position [5886, 0]
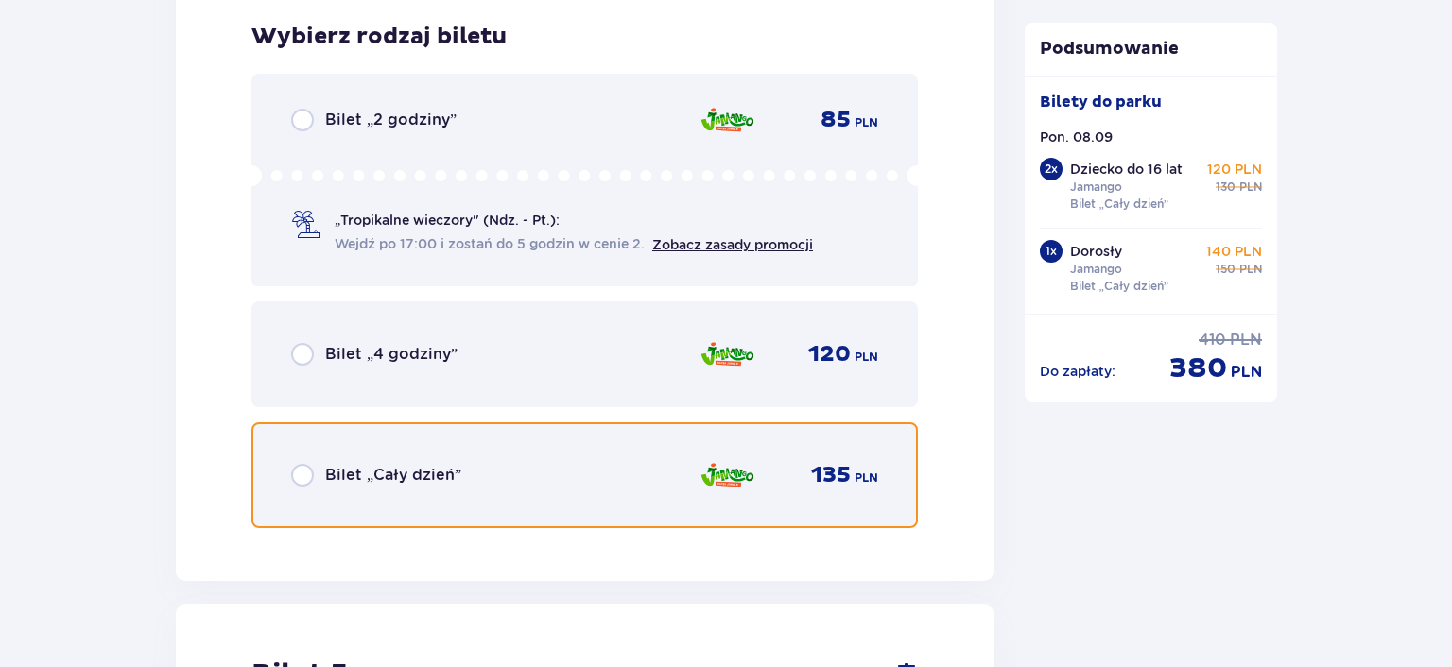
click at [303, 476] on input "radio" at bounding box center [302, 475] width 23 height 23
radio input "true"
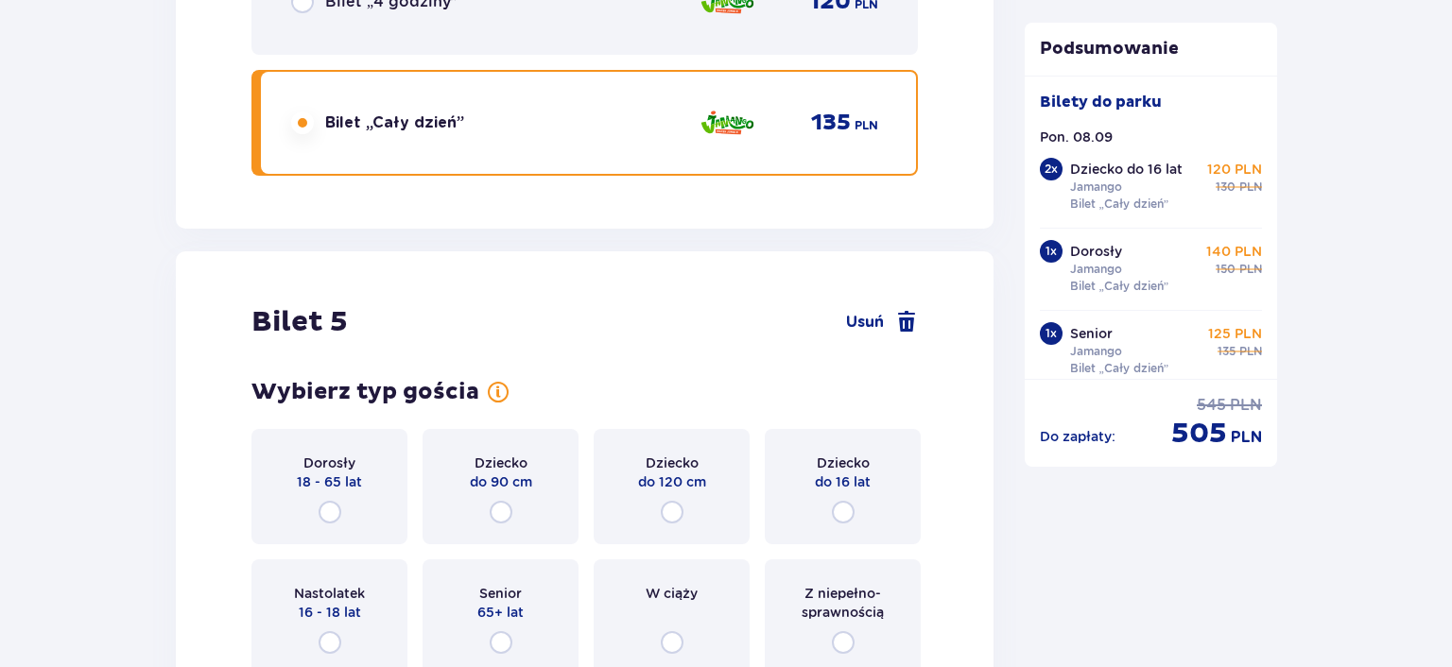
scroll to position [6468, 0]
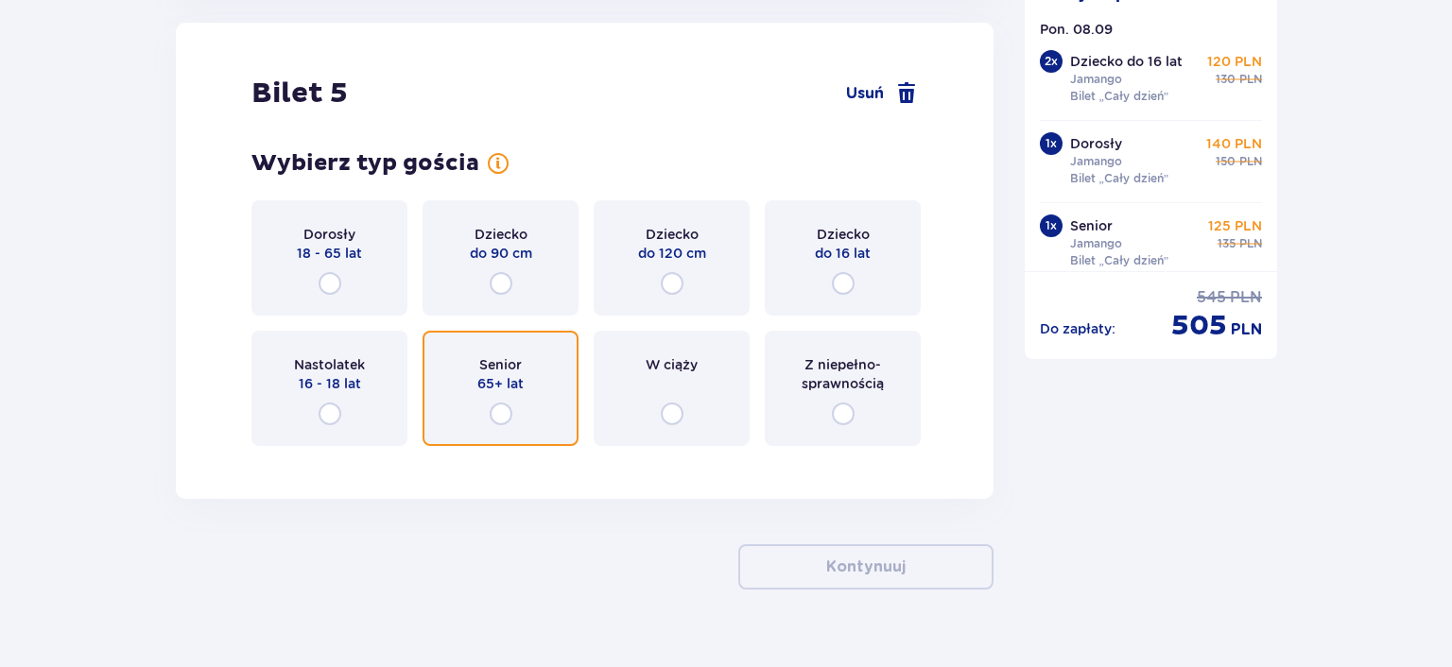
click at [507, 415] on input "radio" at bounding box center [501, 414] width 23 height 23
radio input "true"
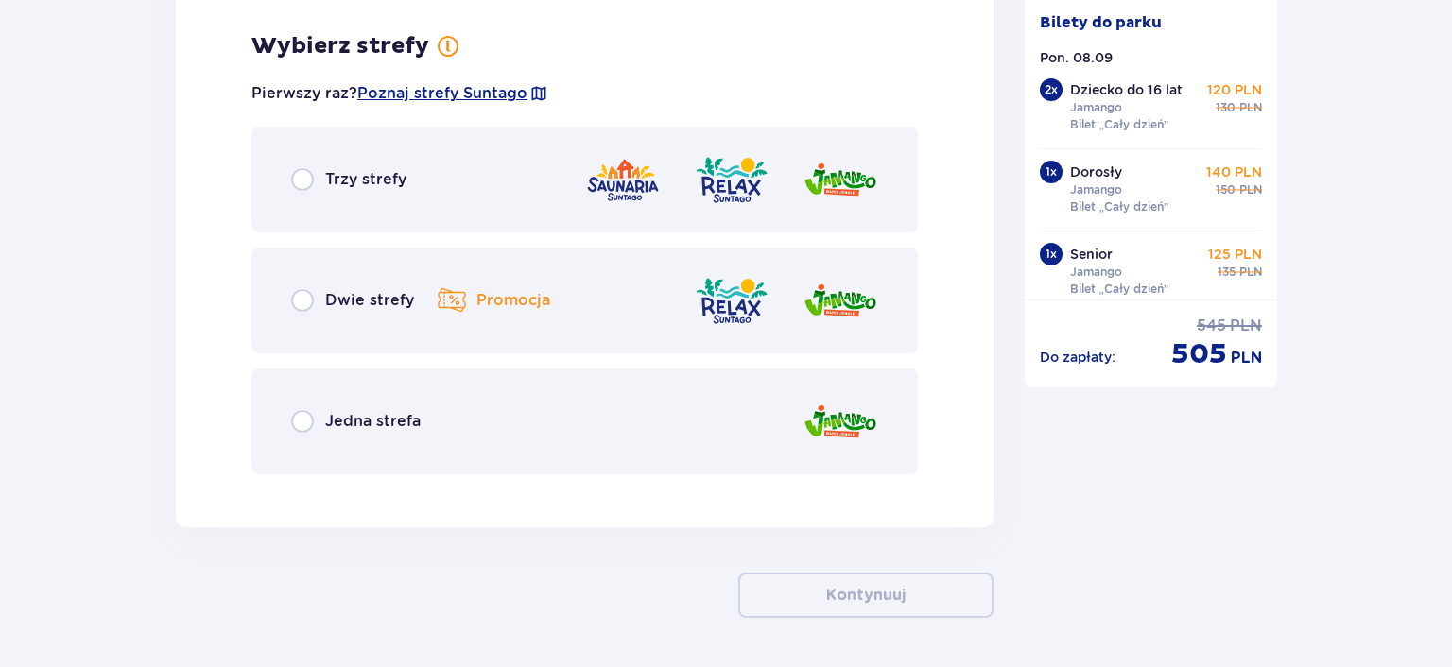
scroll to position [6929, 0]
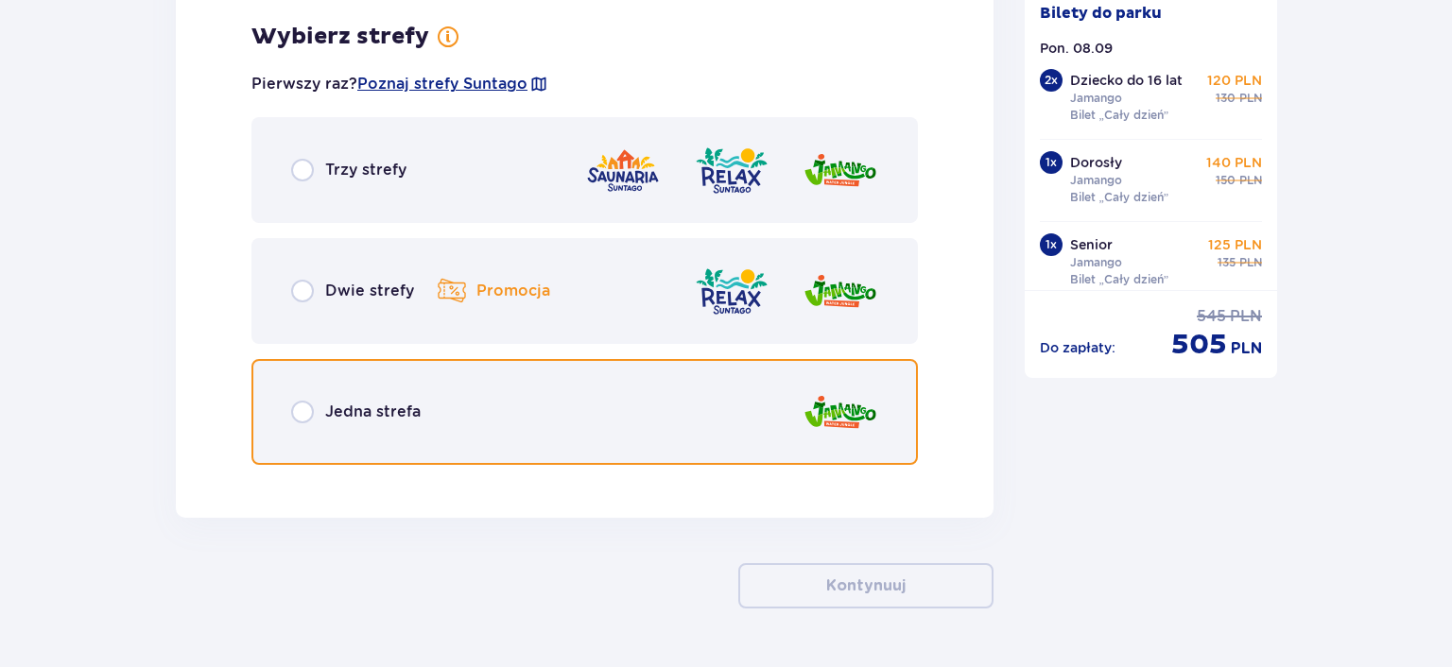
click at [302, 412] on input "radio" at bounding box center [302, 412] width 23 height 23
radio input "true"
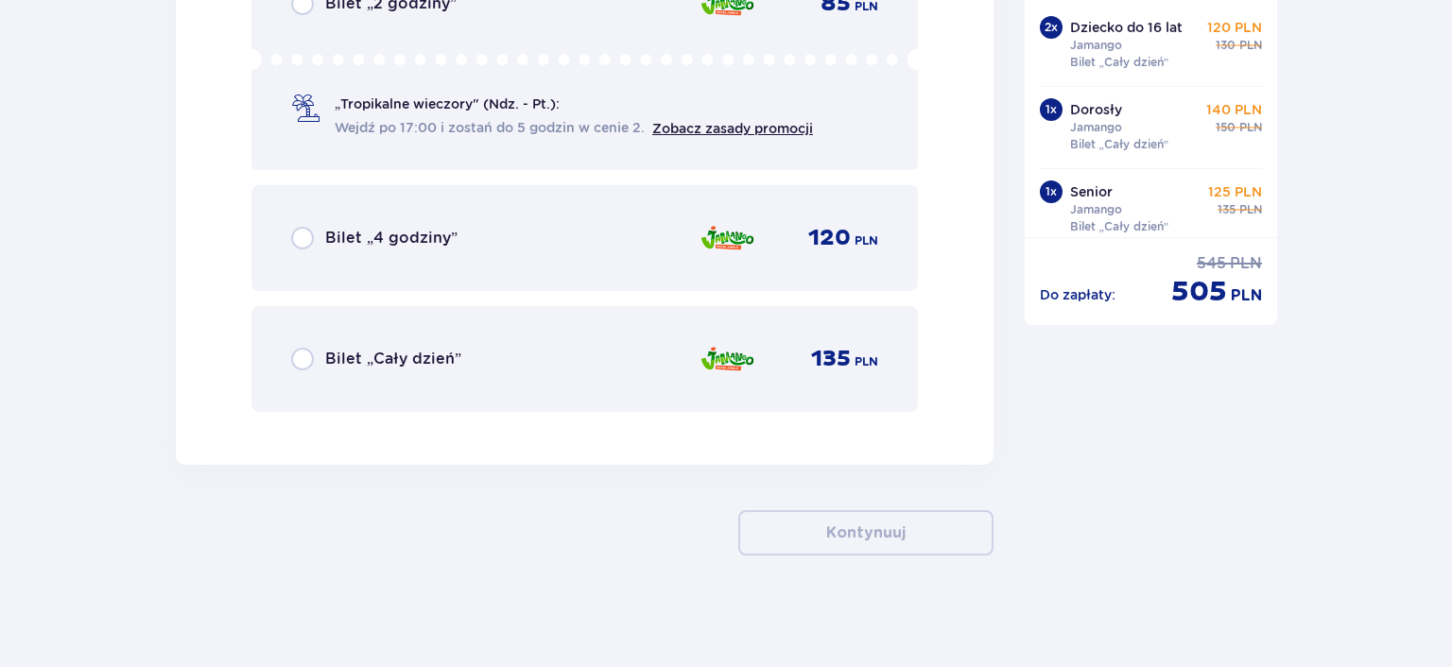
scroll to position [7527, 0]
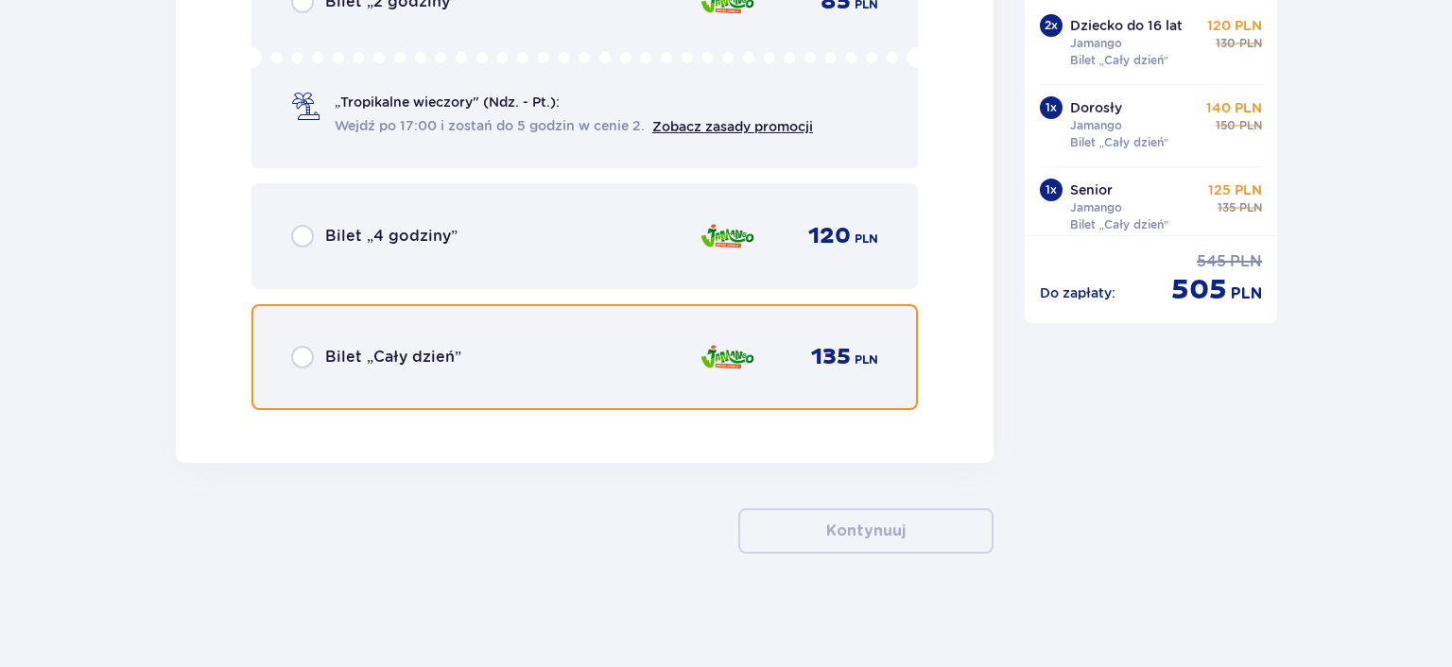
click at [307, 355] on input "radio" at bounding box center [302, 357] width 23 height 23
radio input "true"
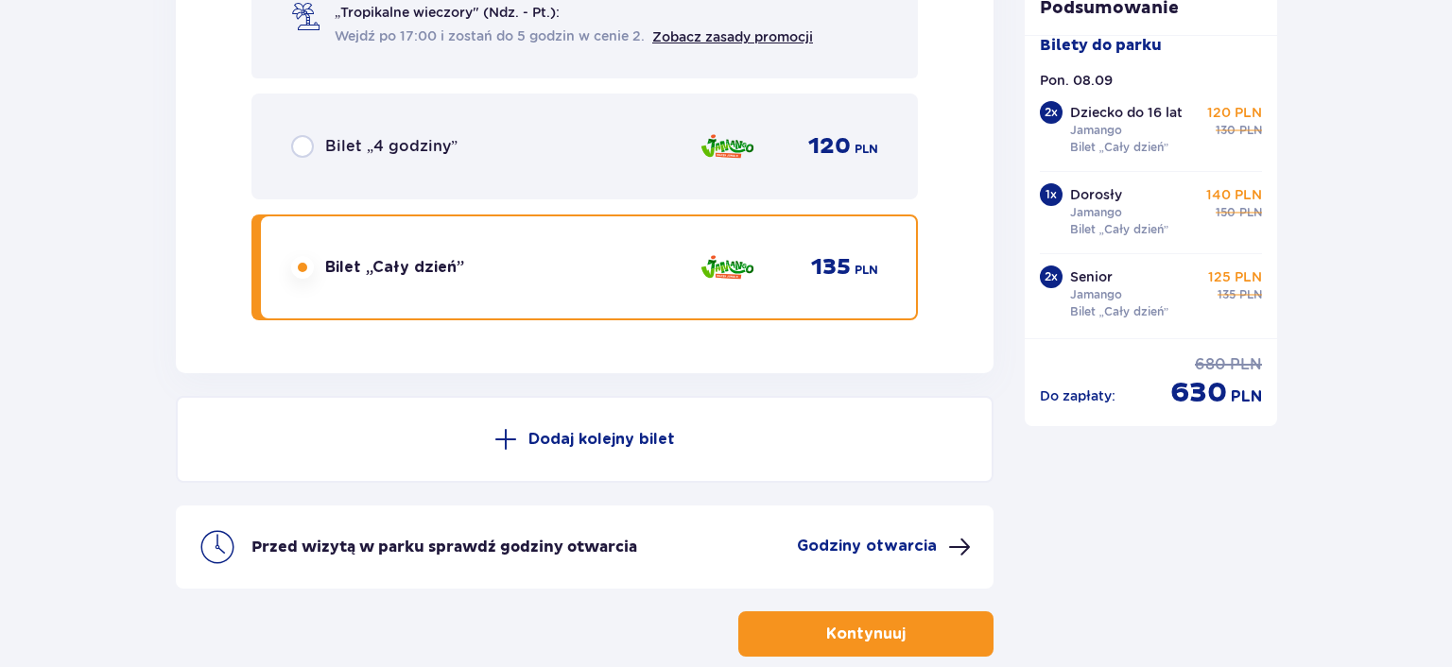
scroll to position [7720, 0]
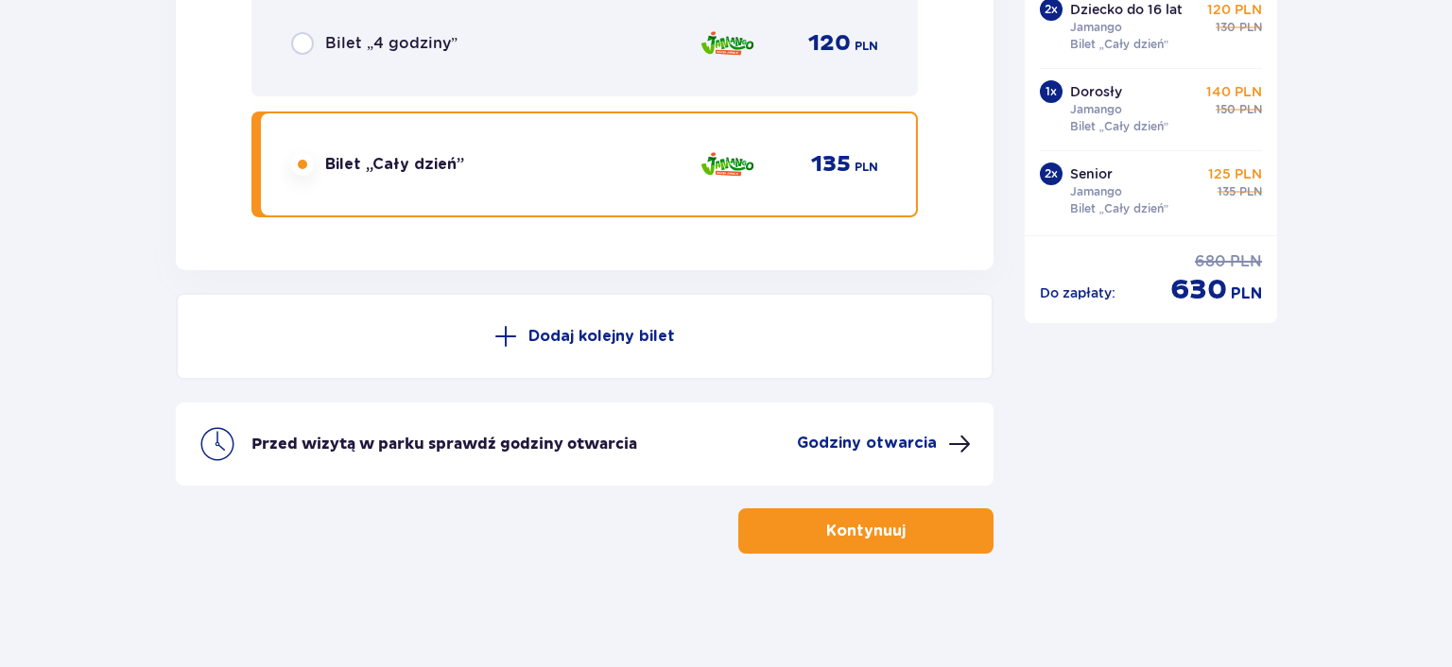
click at [933, 531] on button "Kontynuuj" at bounding box center [865, 531] width 255 height 45
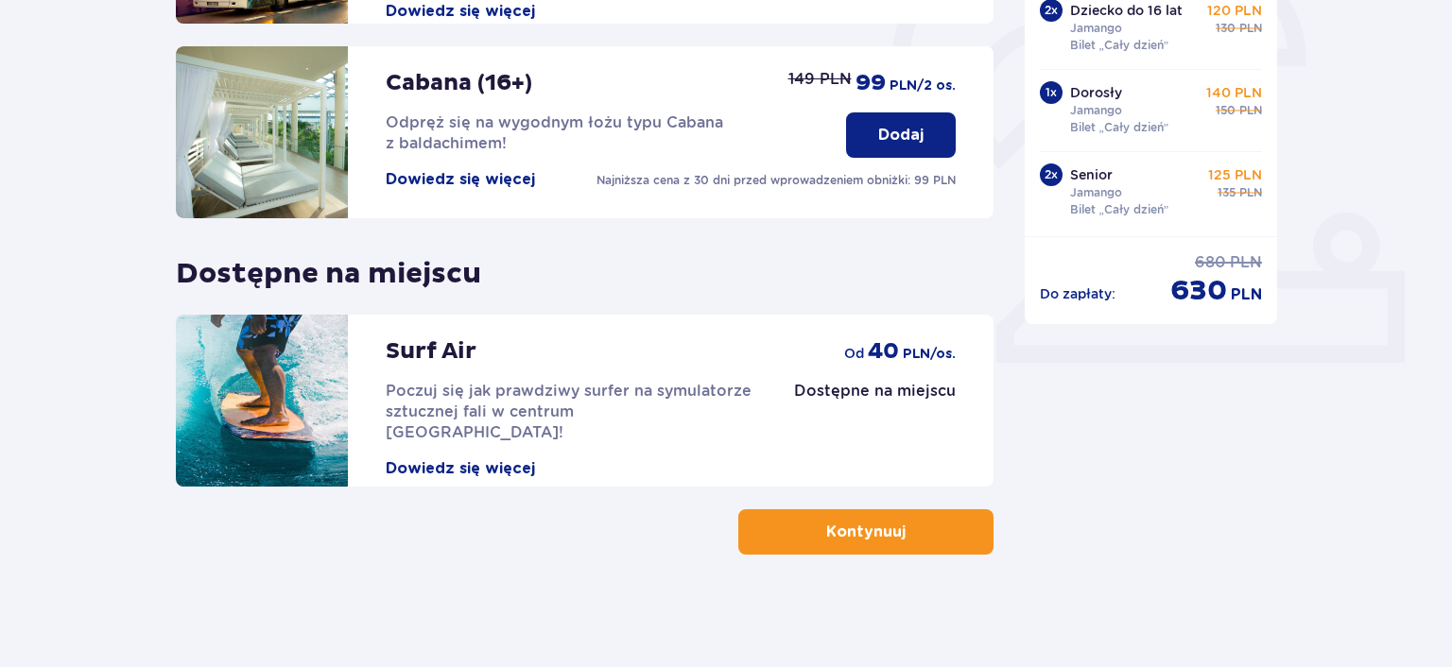
scroll to position [614, 0]
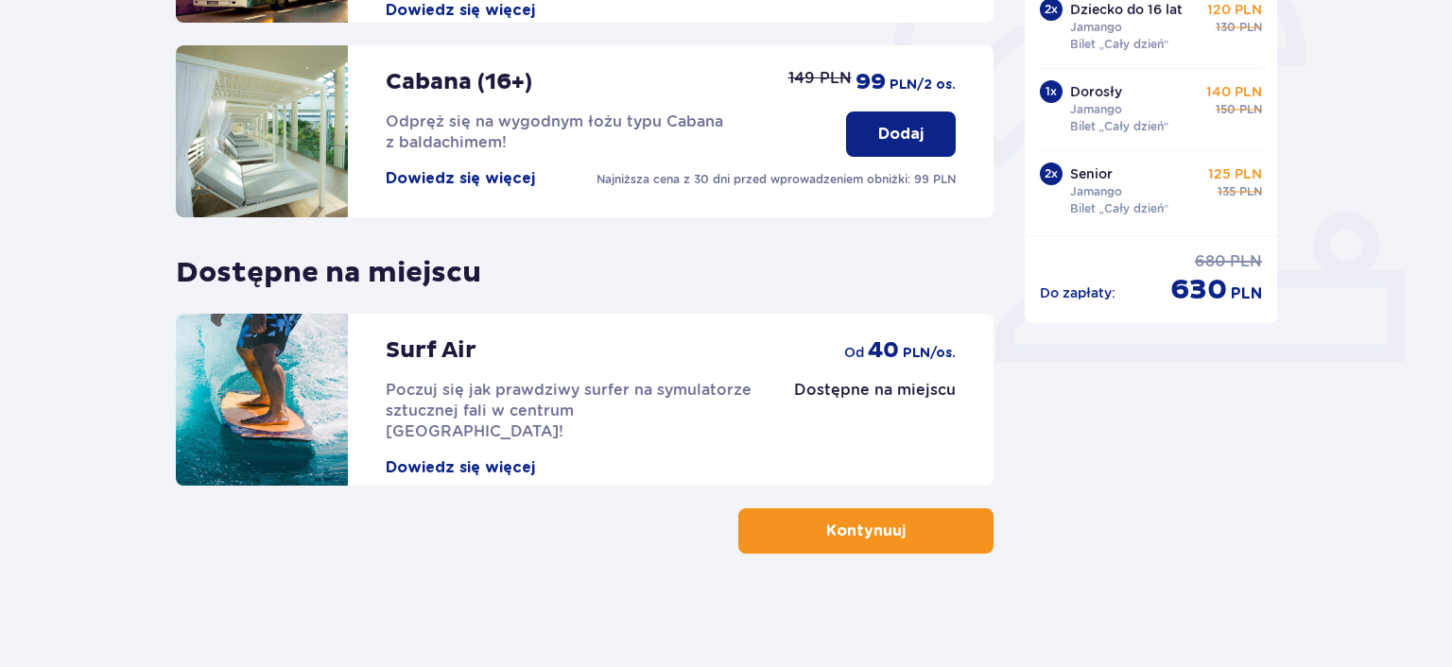
click at [947, 527] on button "Kontynuuj" at bounding box center [865, 531] width 255 height 45
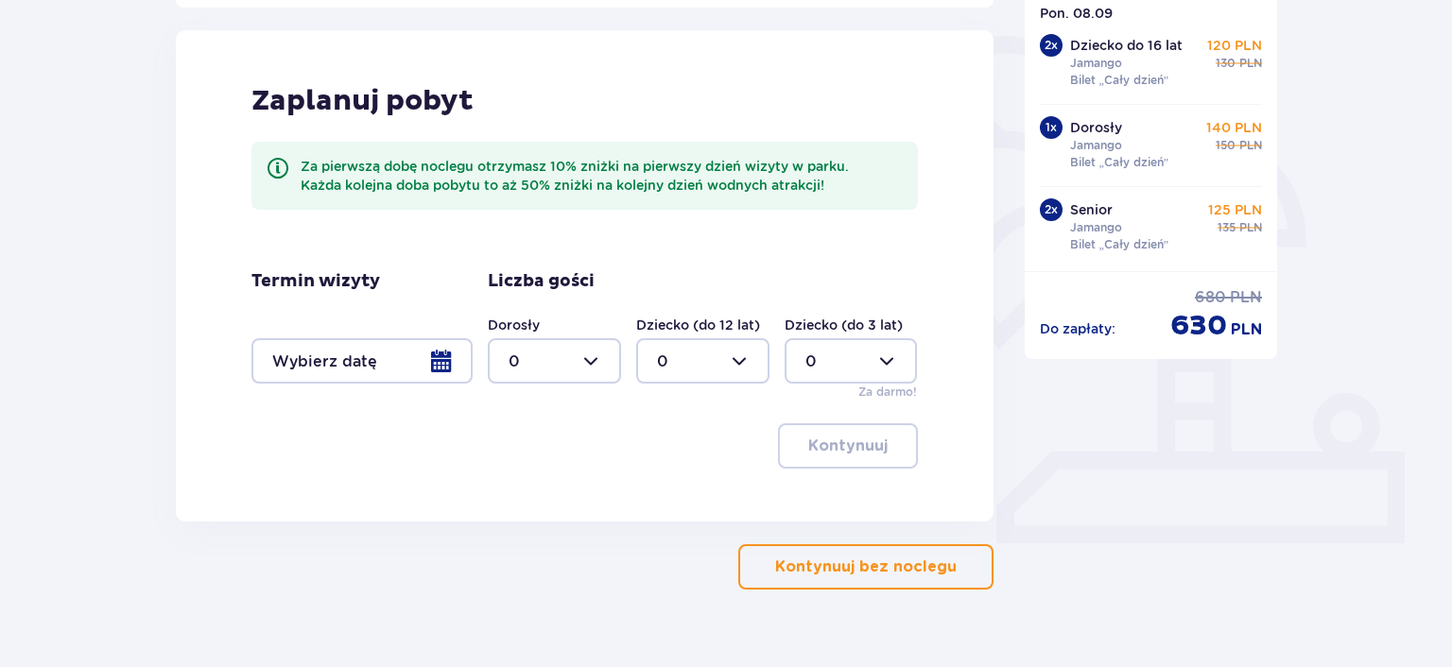
scroll to position [469, 0]
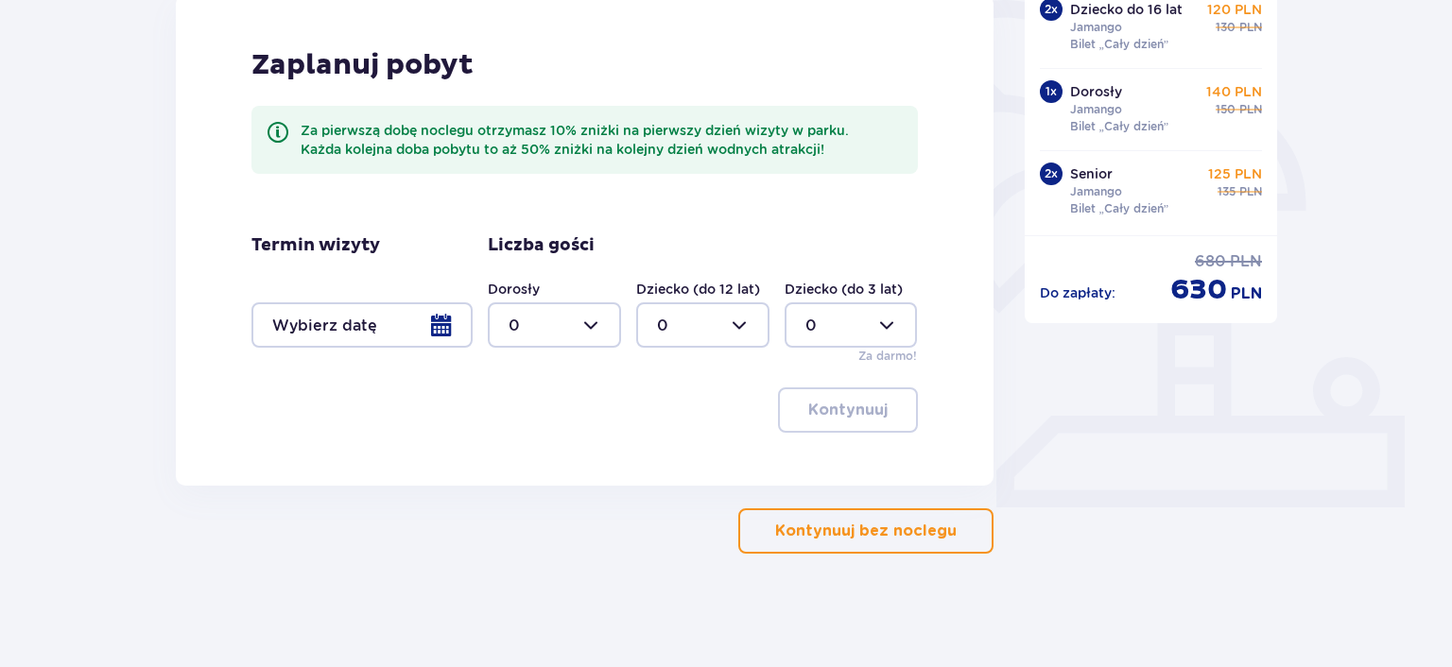
click at [930, 530] on p "Kontynuuj bez noclegu" at bounding box center [865, 531] width 181 height 21
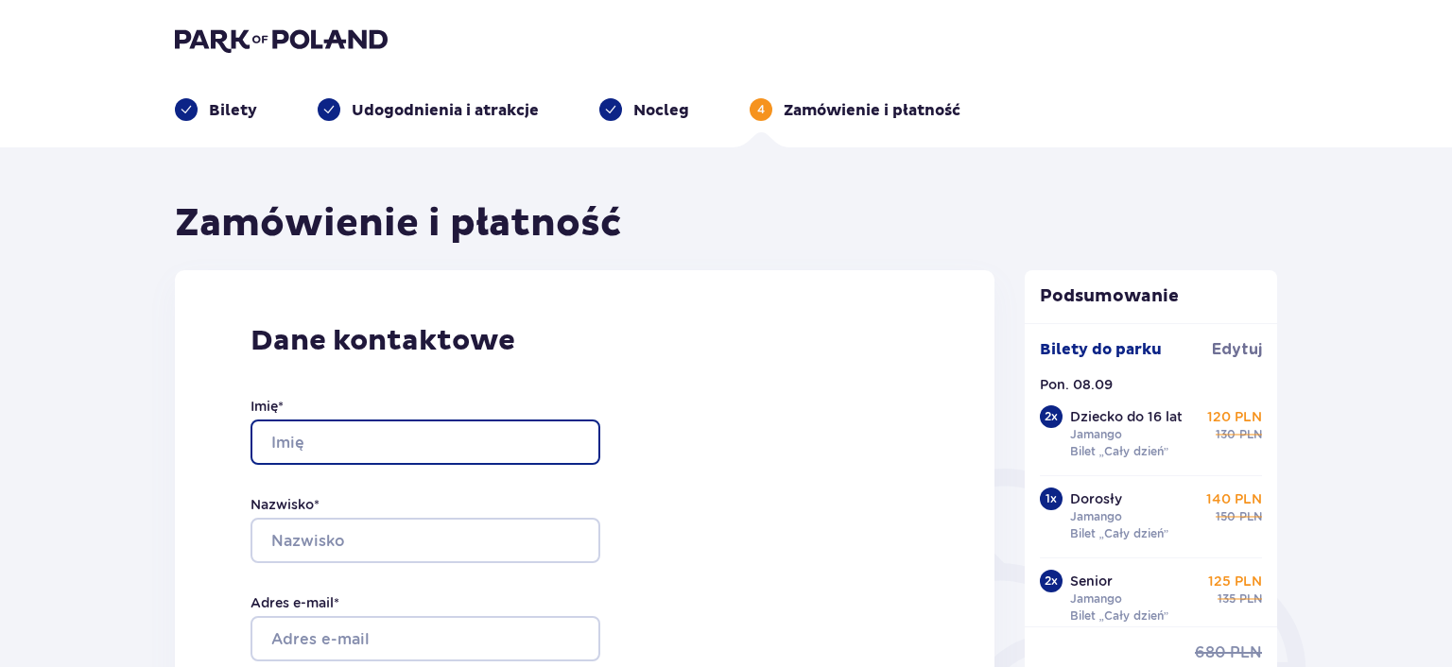
click at [280, 434] on input "Imię *" at bounding box center [426, 442] width 350 height 45
type input "Maria"
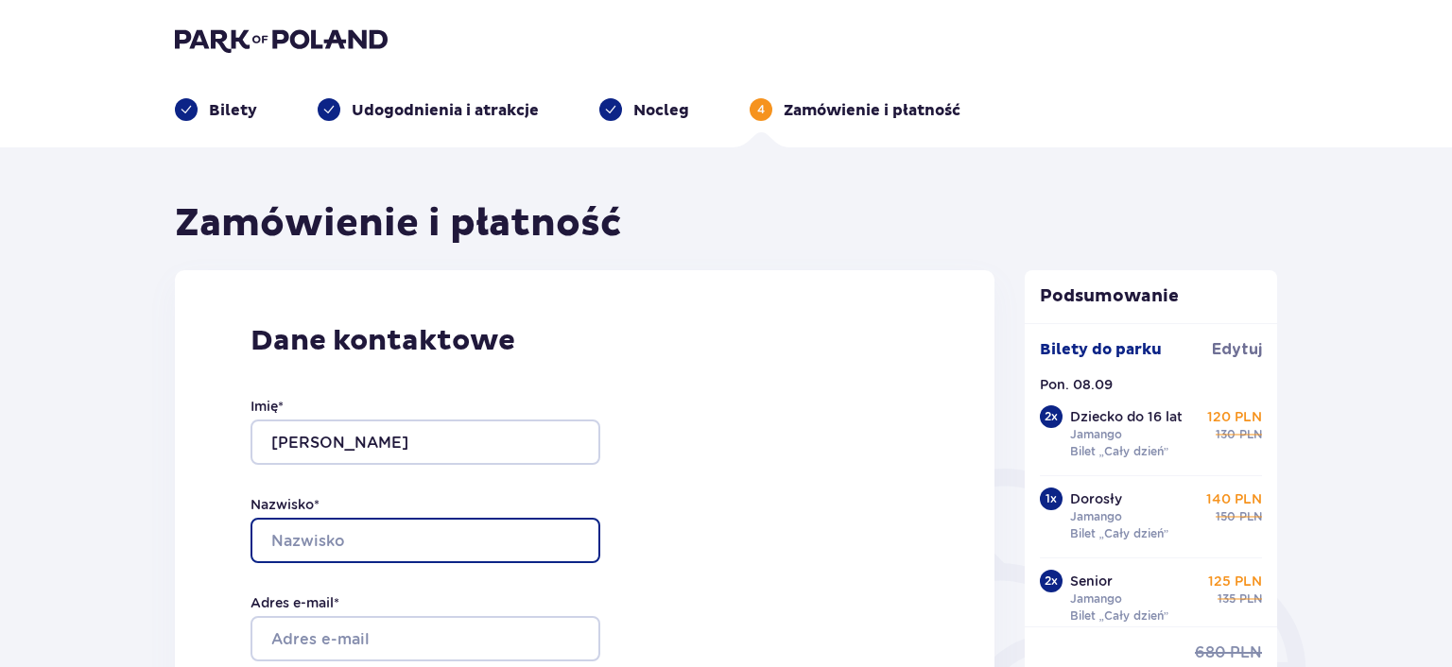
click at [346, 554] on input "Nazwisko *" at bounding box center [426, 540] width 350 height 45
click at [303, 533] on input "Nazwisko *" at bounding box center [426, 540] width 350 height 45
type input "Braszkiewicz"
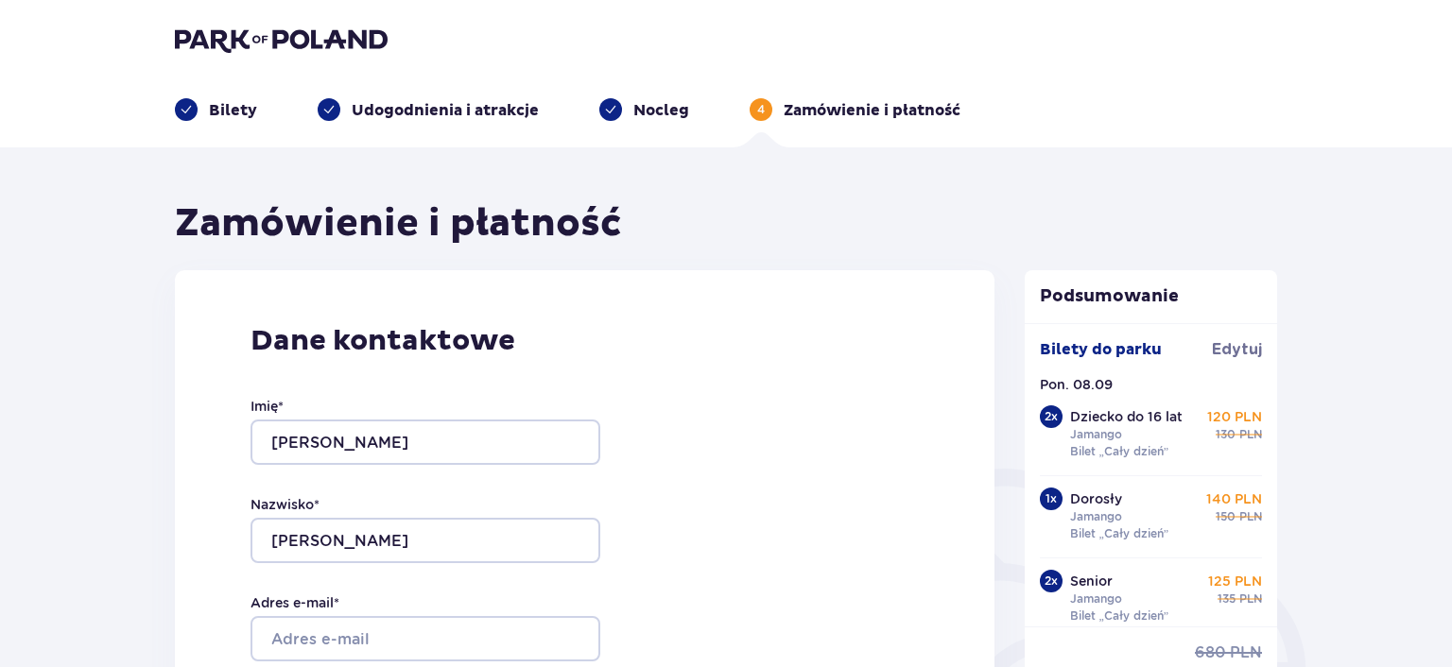
type input "+48798415168"
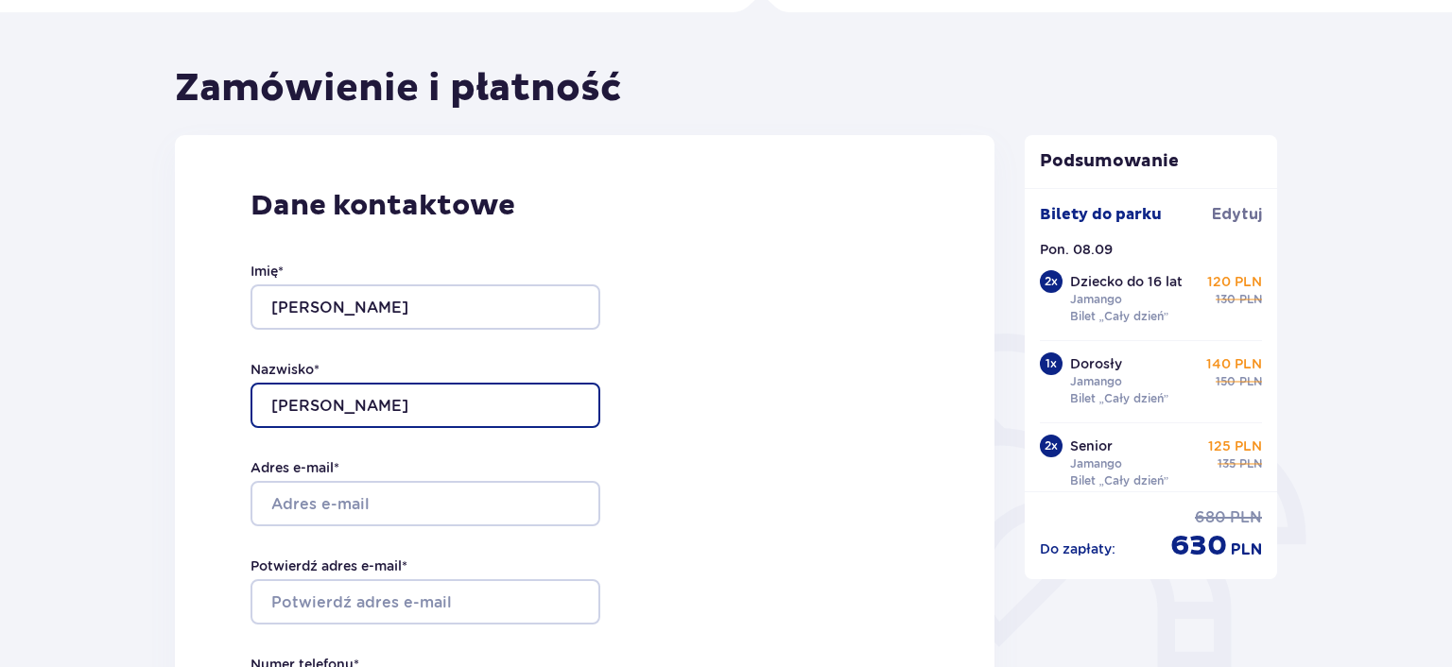
scroll to position [306, 0]
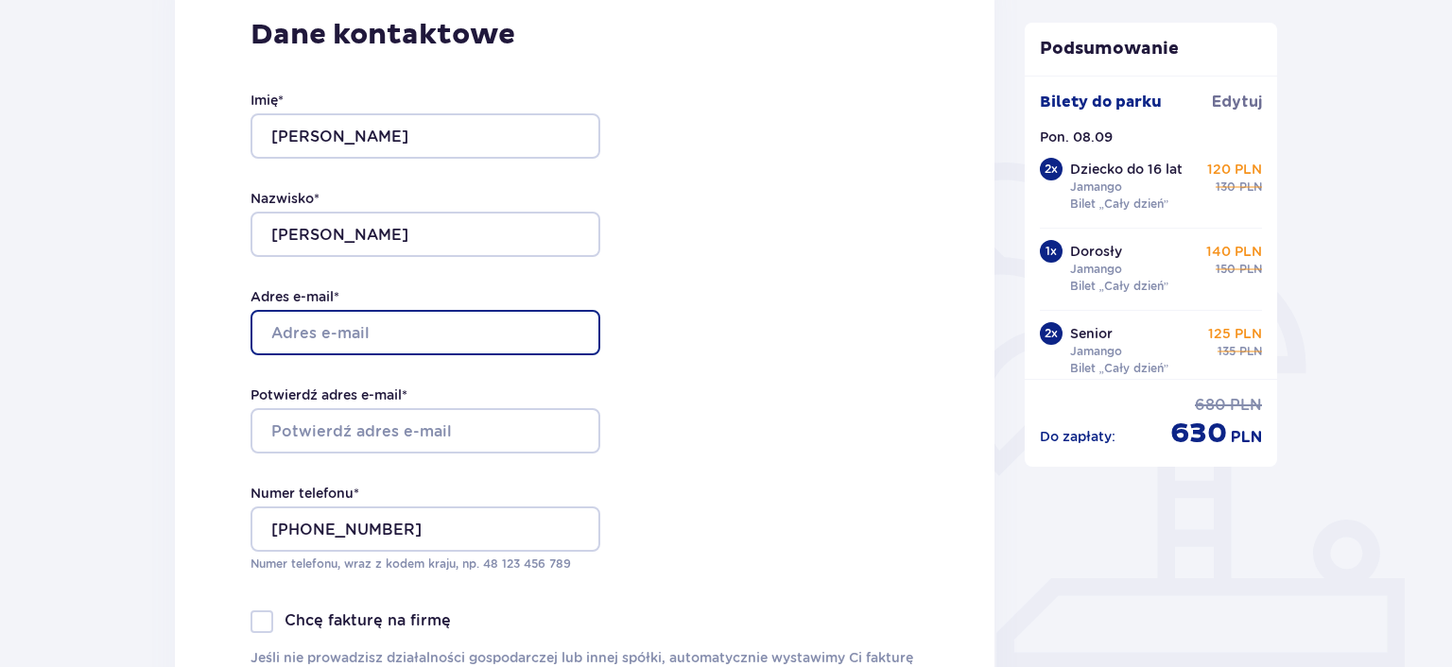
click at [274, 332] on input "Adres e-mail *" at bounding box center [426, 332] width 350 height 45
type input "[PERSON_NAME][EMAIL_ADDRESS][PERSON_NAME][DOMAIN_NAME]"
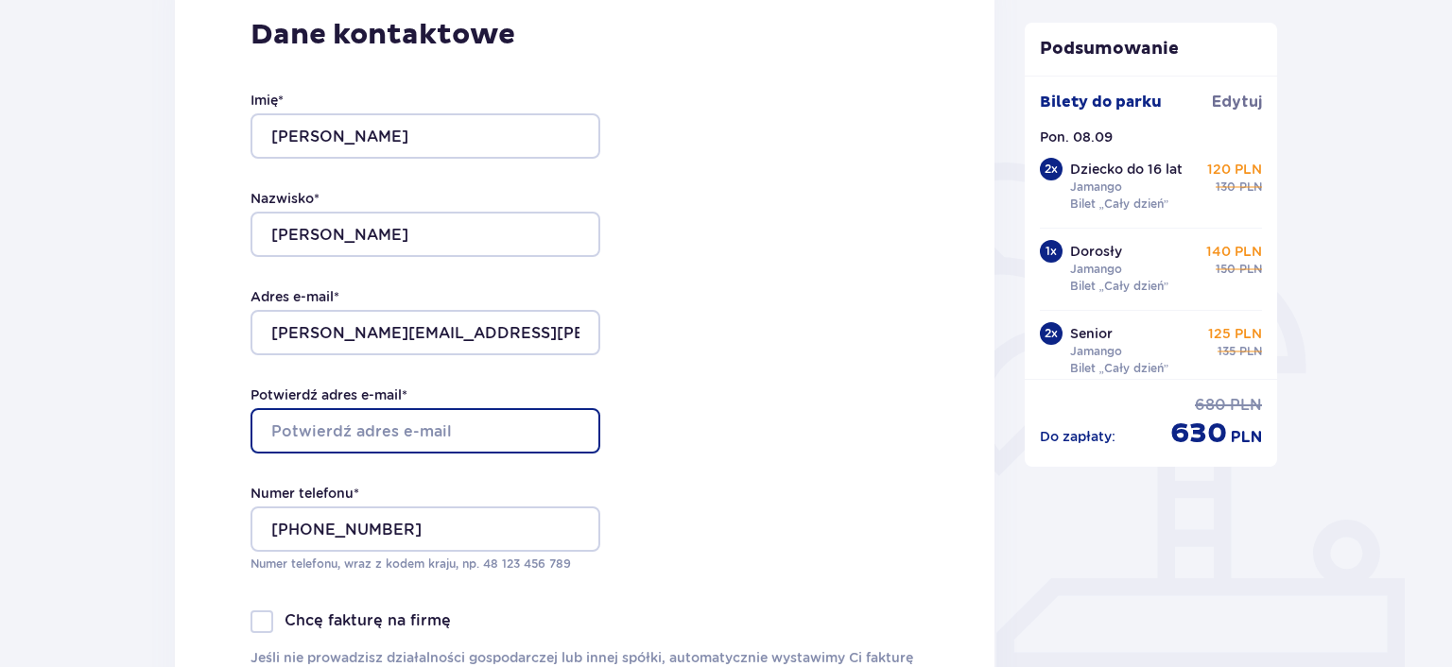
click at [312, 433] on input "Potwierdź adres e-mail *" at bounding box center [426, 430] width 350 height 45
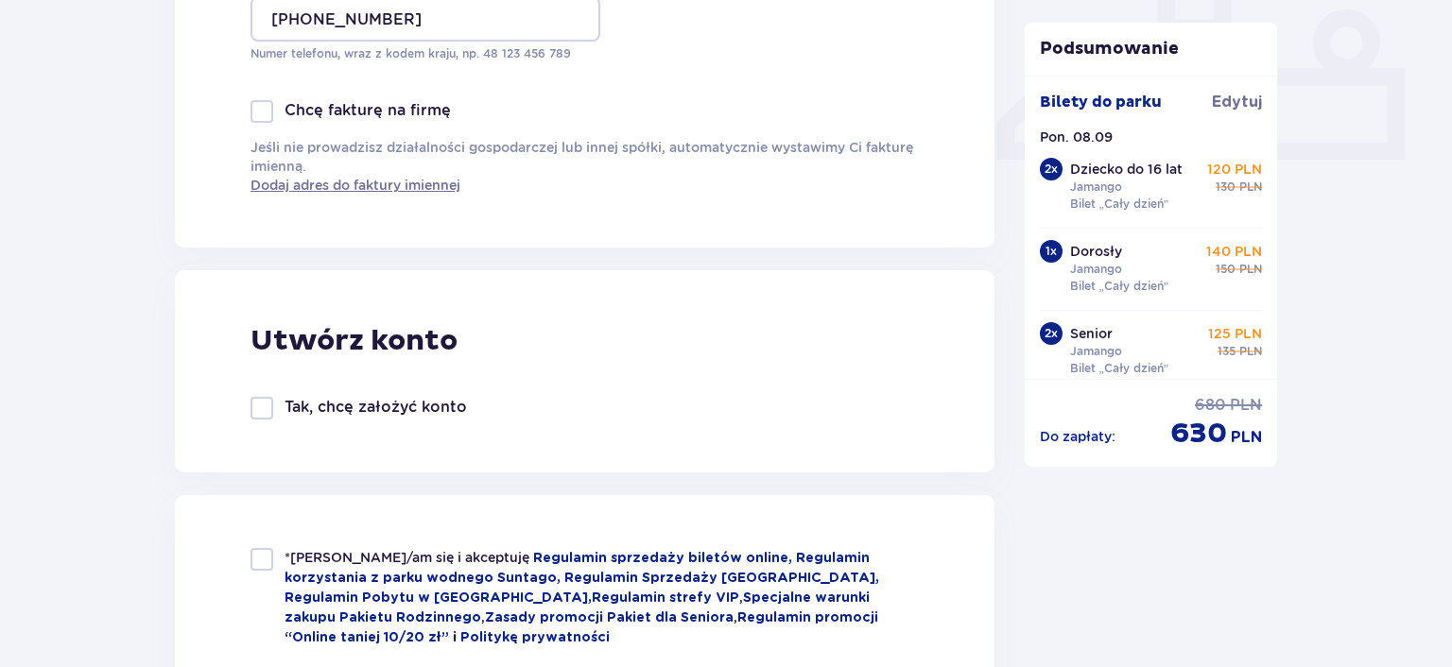
scroll to position [919, 0]
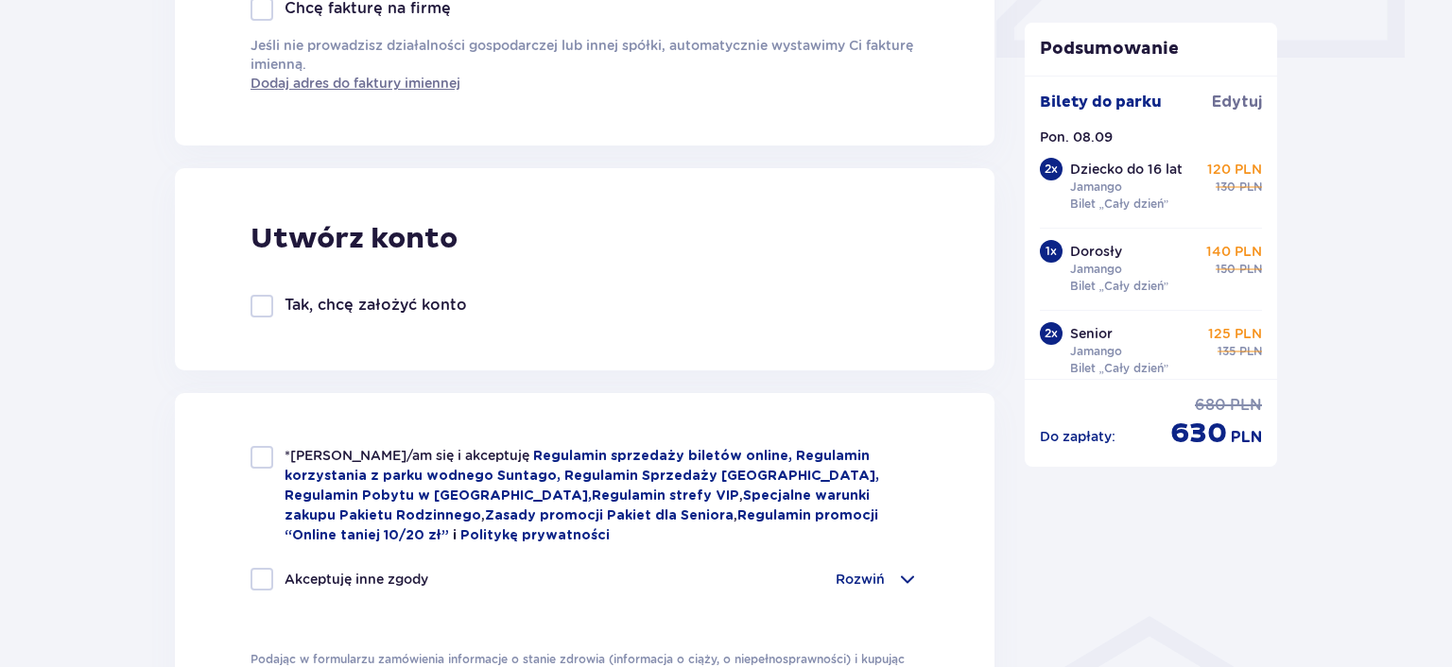
type input "[PERSON_NAME][EMAIL_ADDRESS][PERSON_NAME][DOMAIN_NAME]"
click at [264, 467] on div at bounding box center [262, 457] width 23 height 23
checkbox input "true"
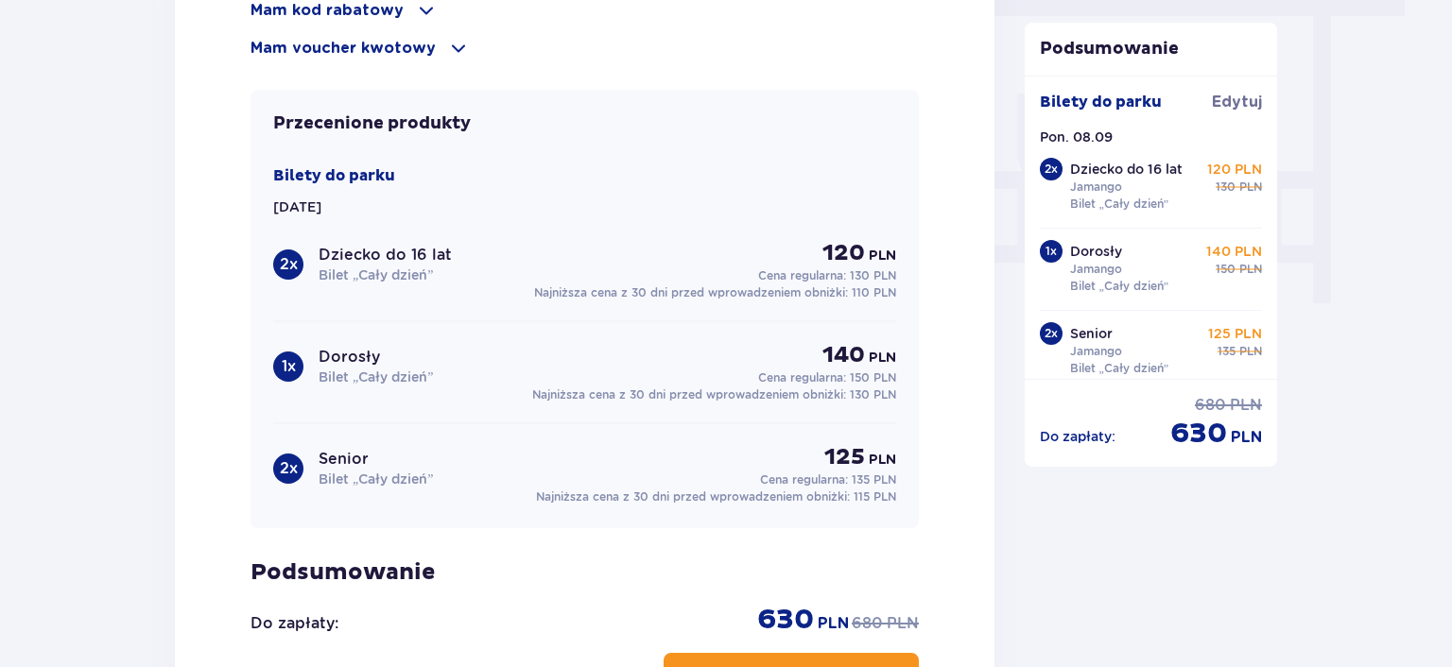
scroll to position [2040, 0]
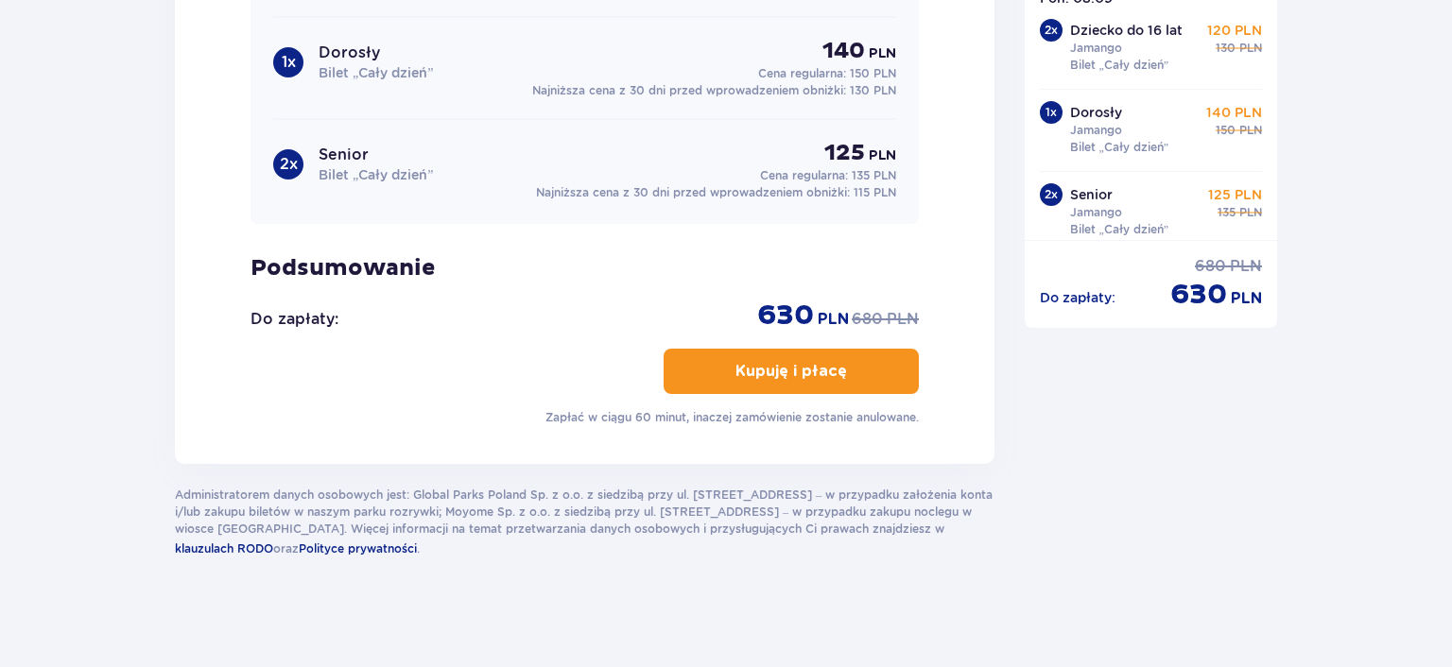
click at [768, 374] on p "Kupuję i płacę" at bounding box center [791, 371] width 112 height 21
